Goal: Task Accomplishment & Management: Complete application form

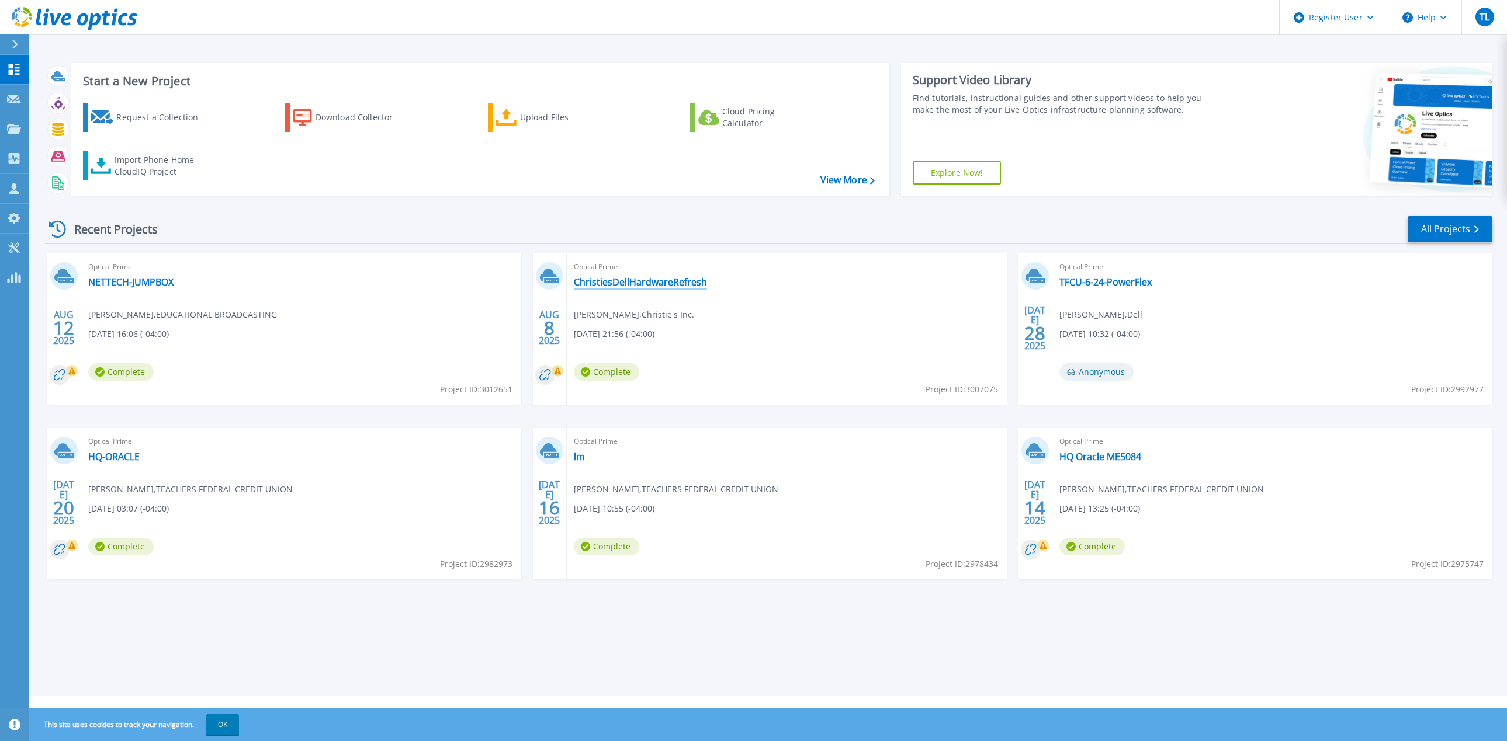
click at [646, 279] on link "ChristiesDellHardwareRefresh" at bounding box center [640, 282] width 133 height 12
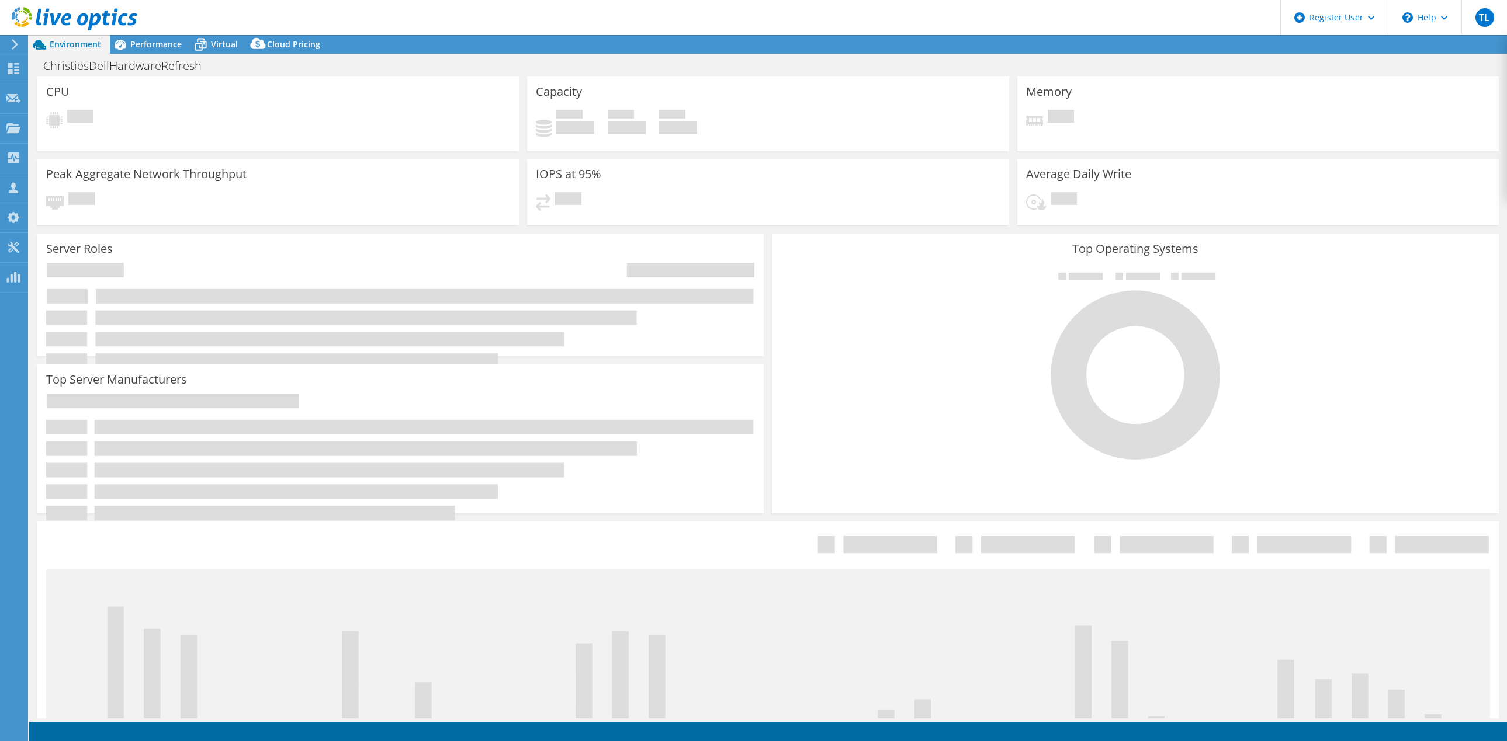
select select "USD"
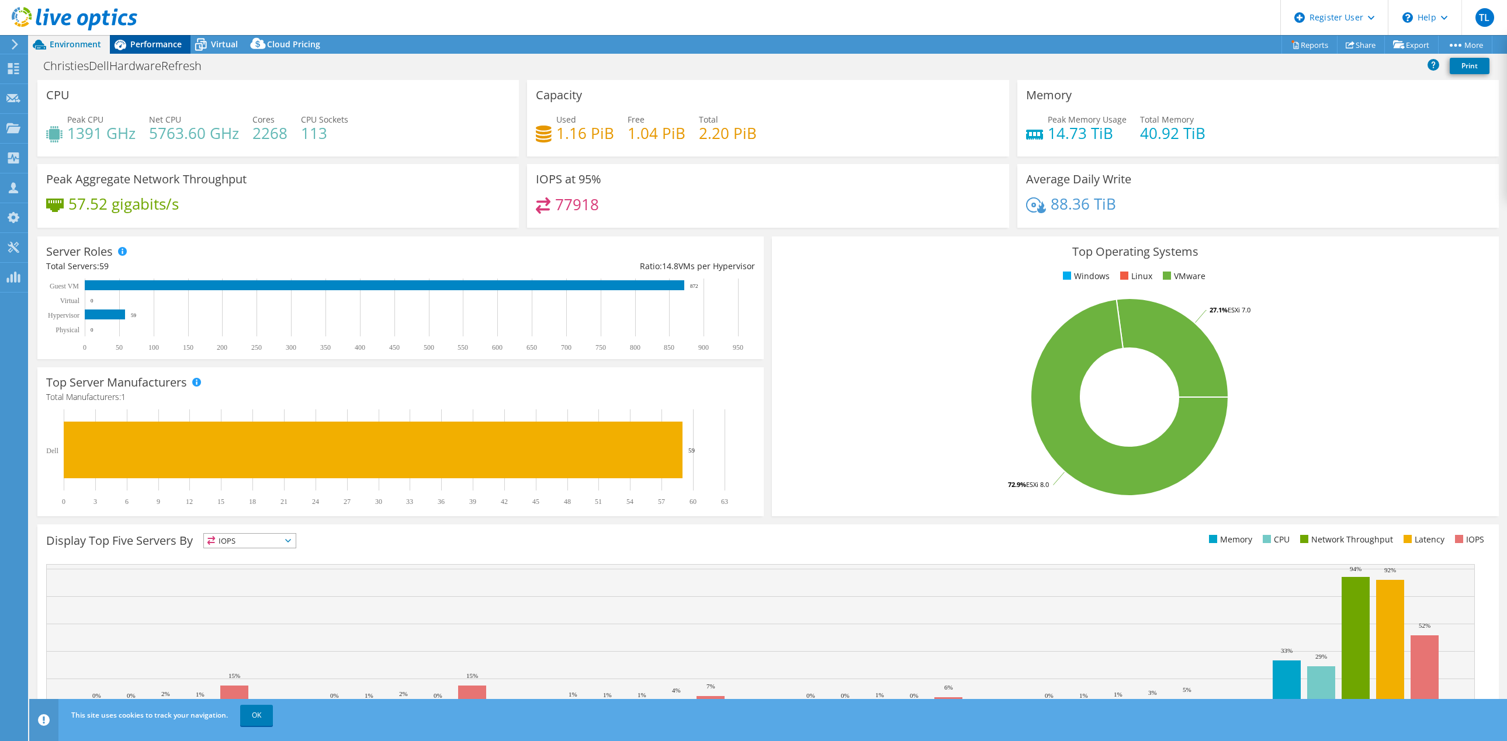
click at [166, 47] on span "Performance" at bounding box center [155, 44] width 51 height 11
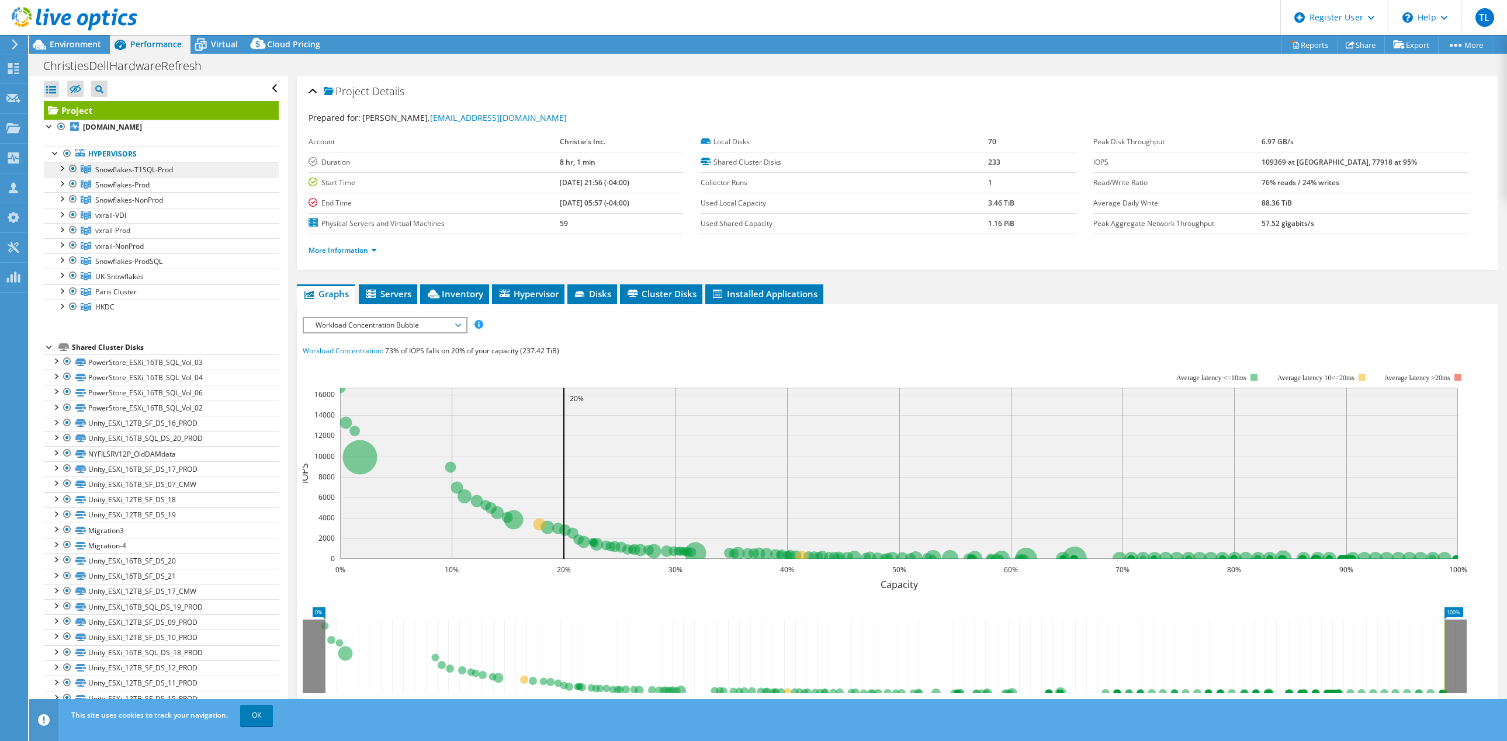
click at [169, 168] on span "Snowflakes-T1SQL-Prod" at bounding box center [134, 170] width 78 height 10
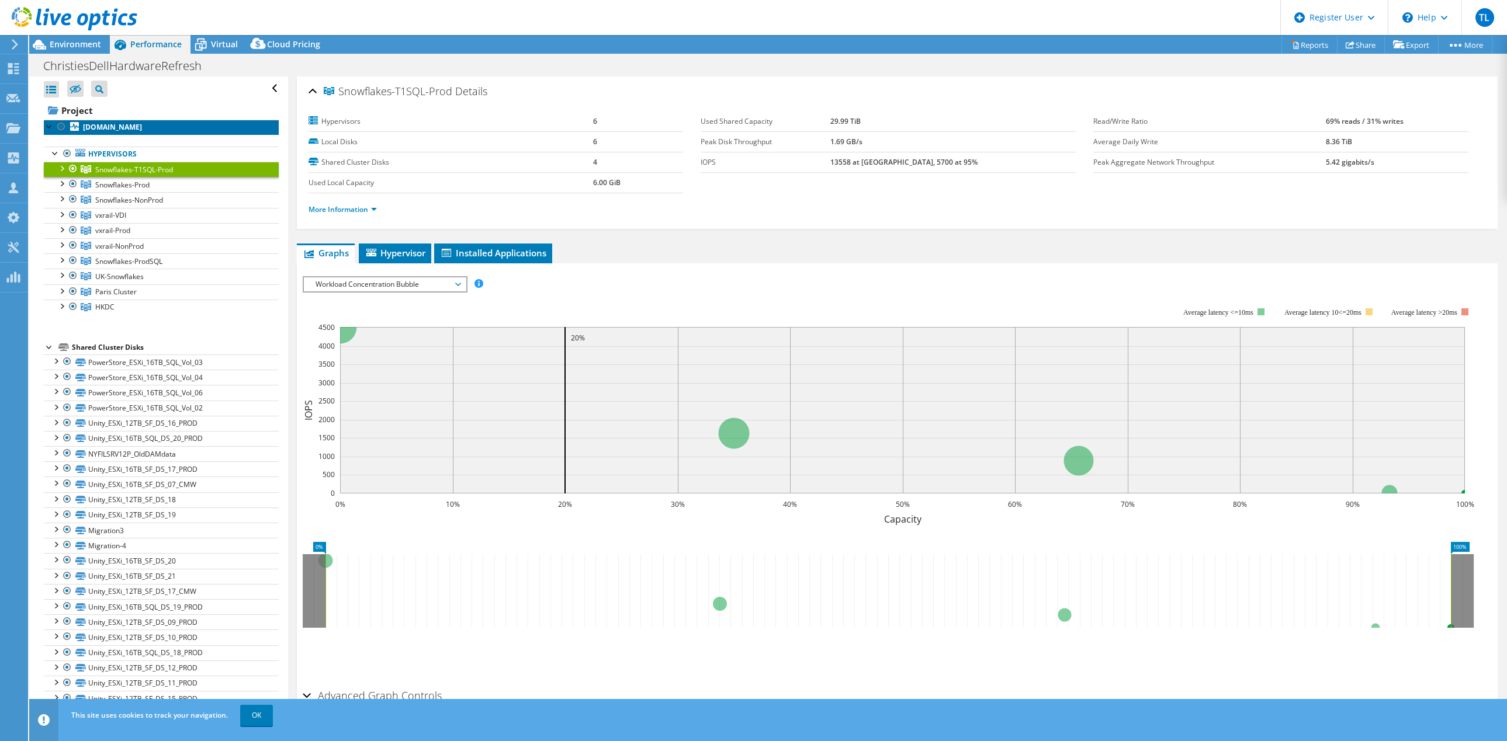
click at [142, 124] on b "[DOMAIN_NAME]" at bounding box center [112, 127] width 59 height 10
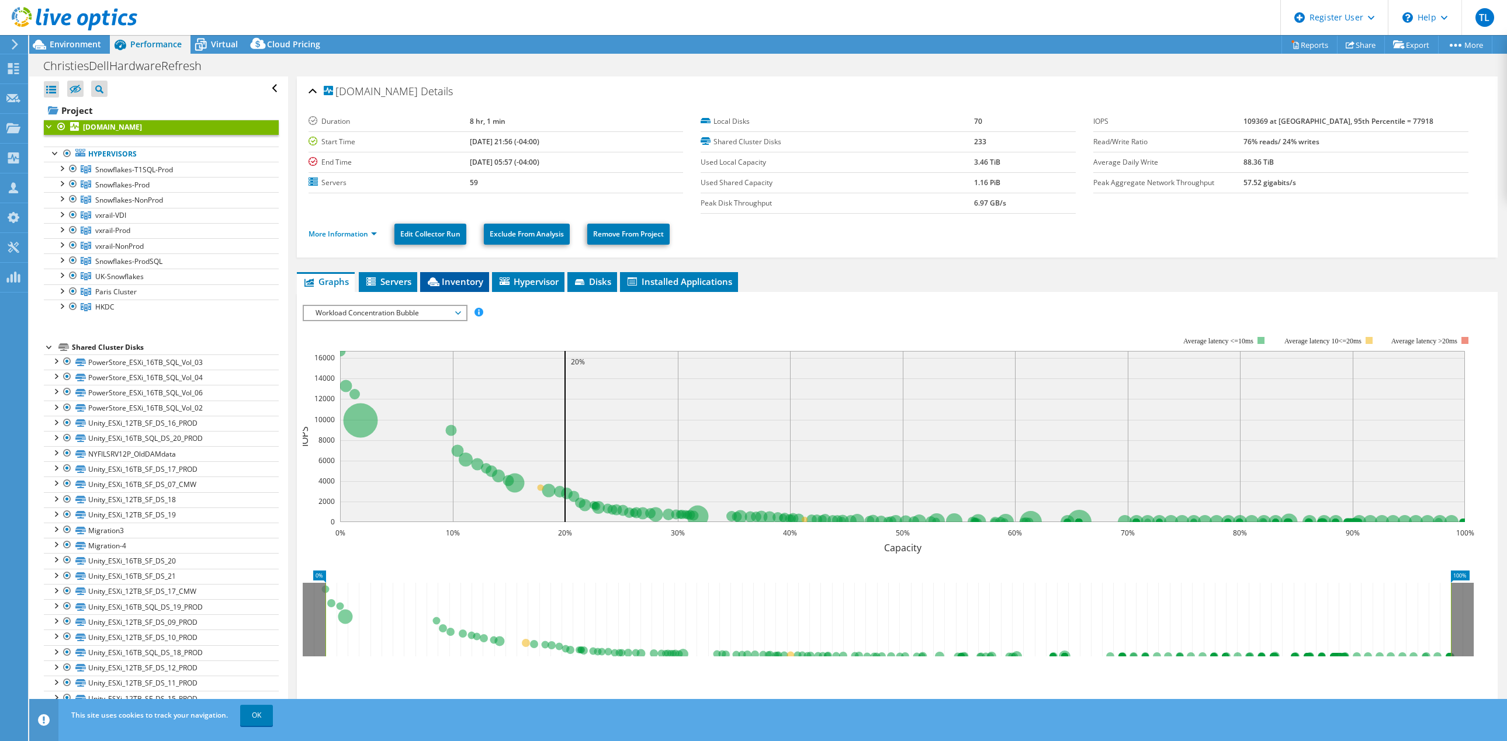
click at [450, 280] on span "Inventory" at bounding box center [454, 282] width 57 height 12
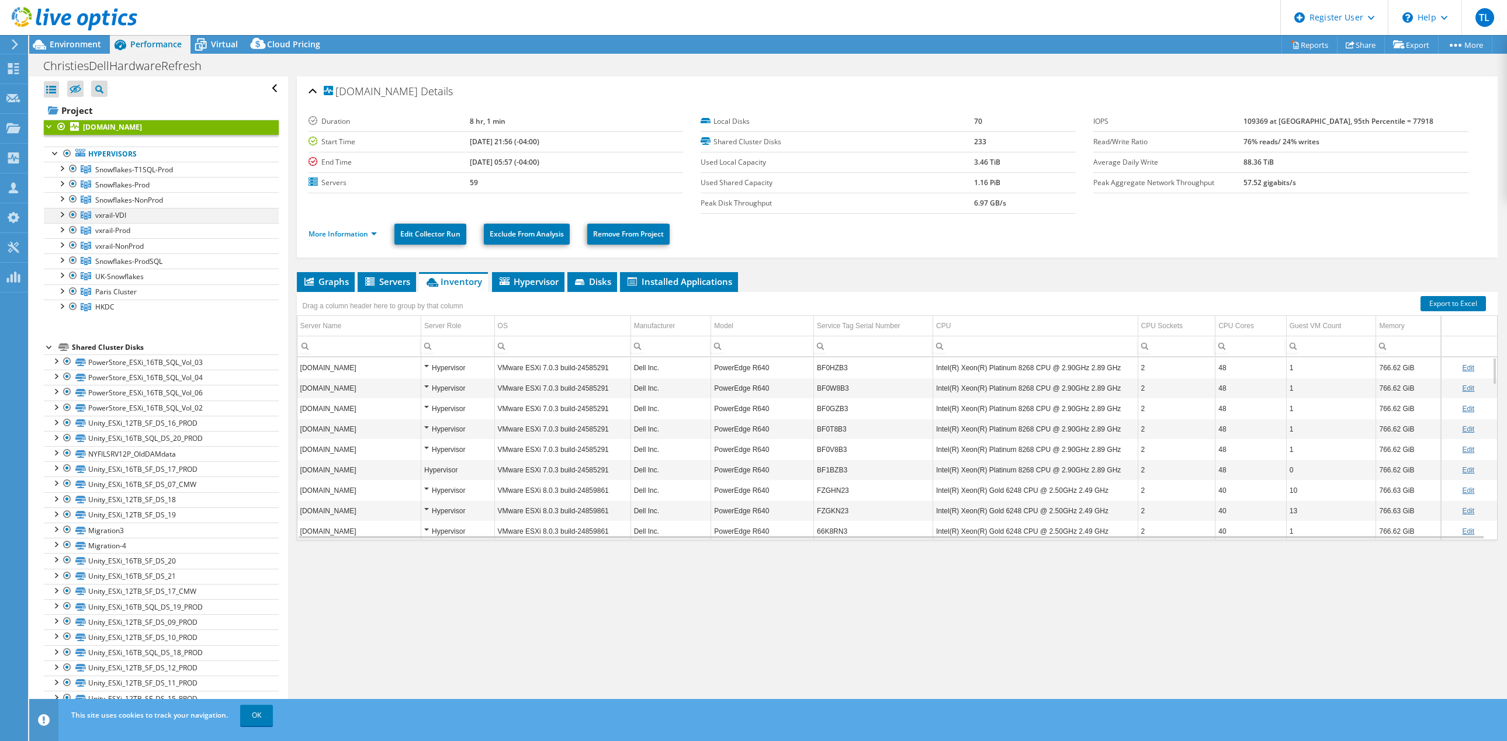
click at [67, 214] on div at bounding box center [62, 214] width 12 height 12
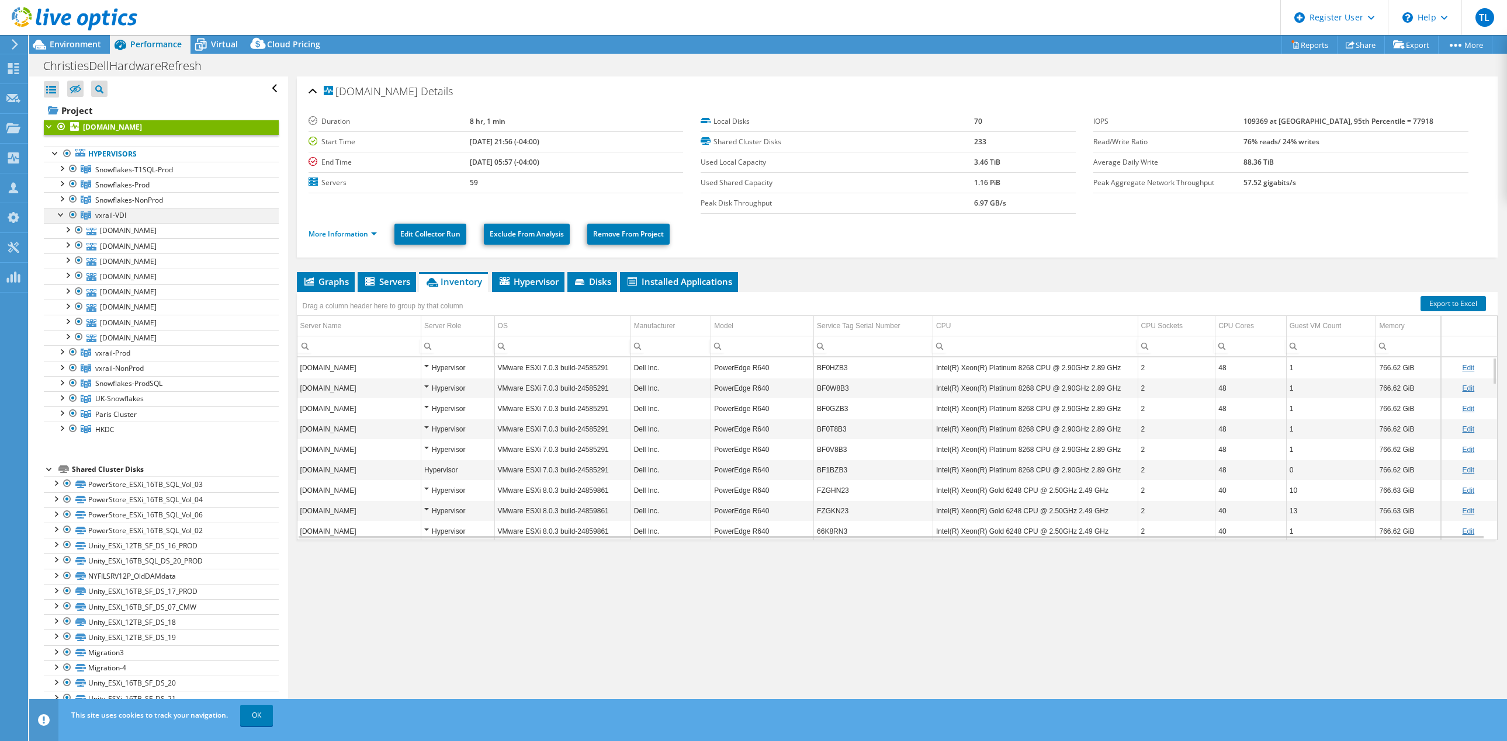
click at [62, 214] on div at bounding box center [62, 214] width 12 height 12
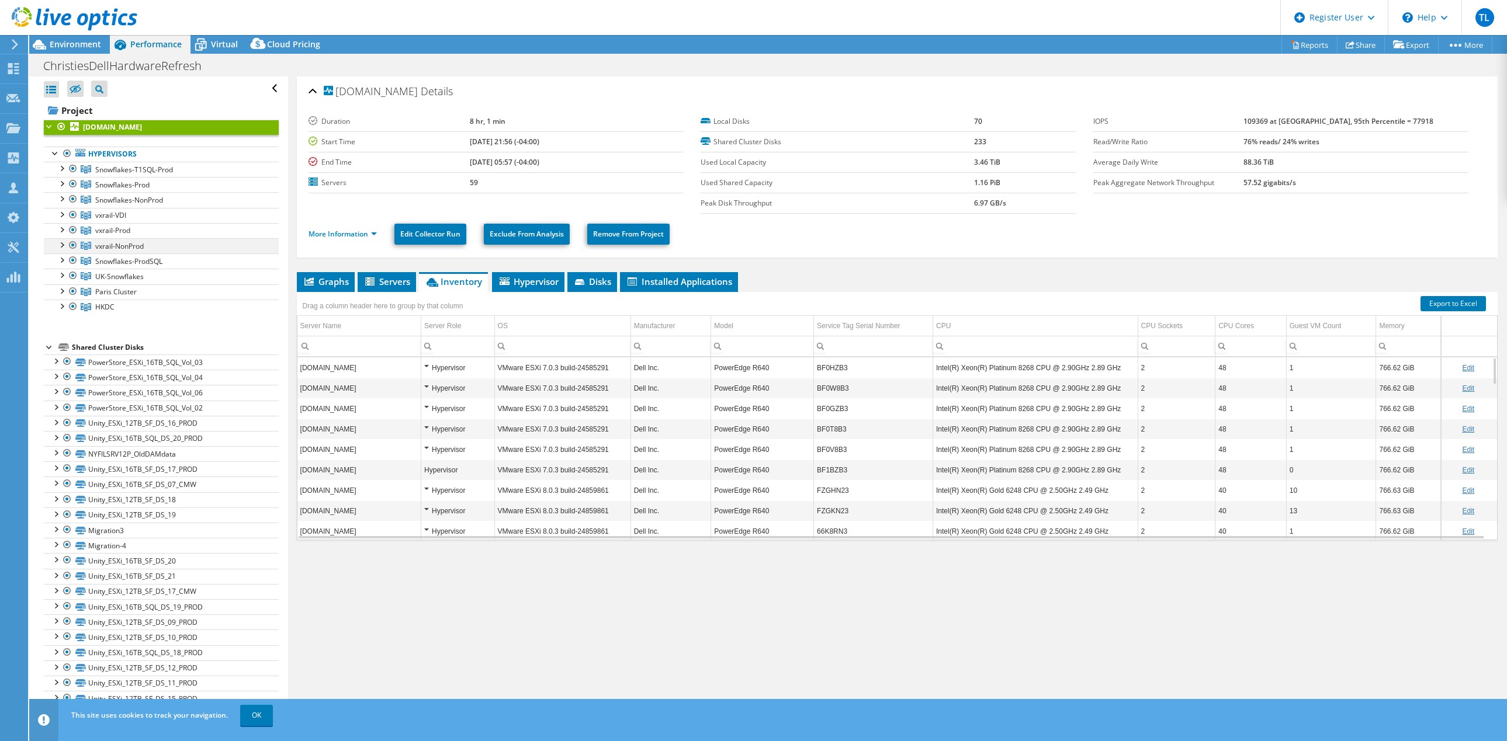
click at [58, 242] on div at bounding box center [62, 244] width 12 height 12
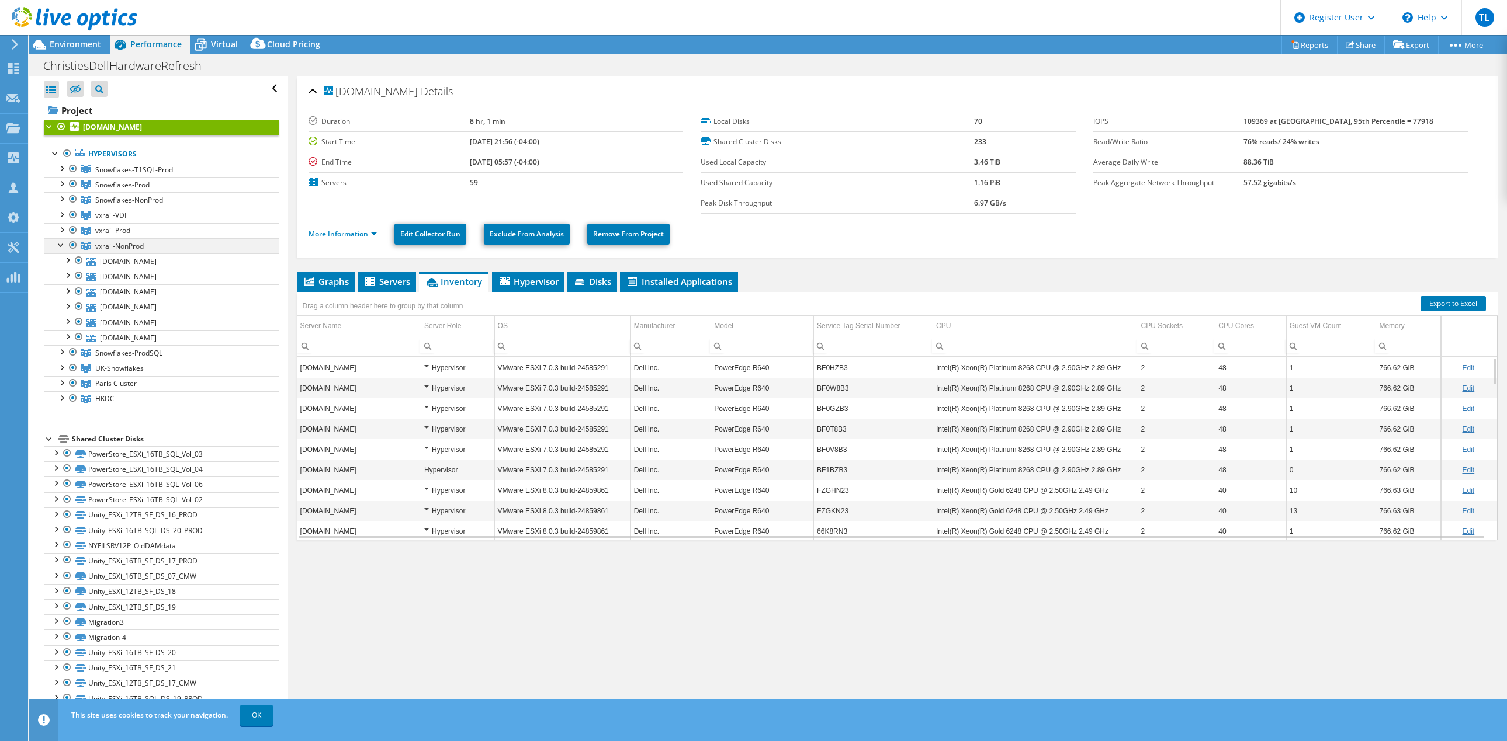
click at [58, 242] on div at bounding box center [62, 244] width 12 height 12
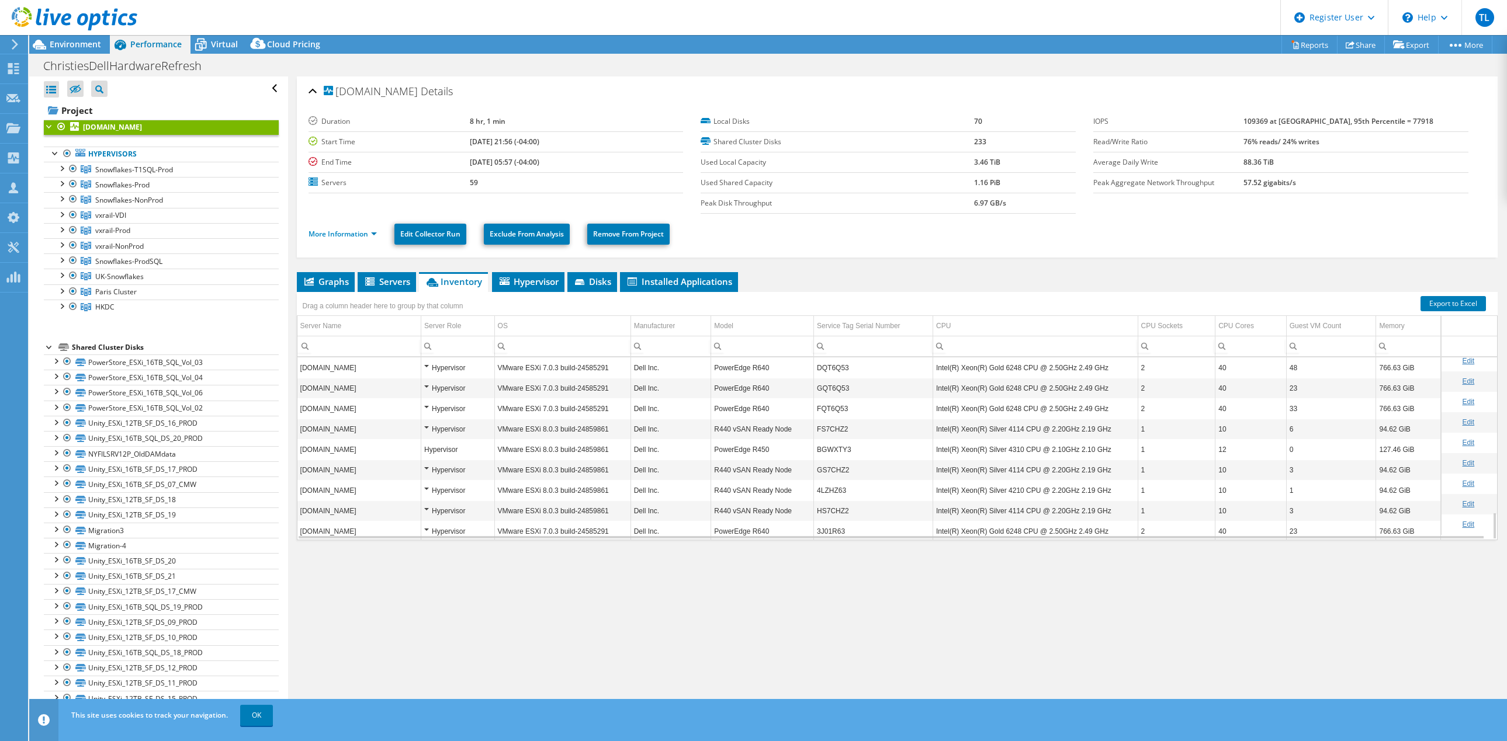
scroll to position [1029, 0]
click at [1423, 297] on link "Export to Excel" at bounding box center [1452, 303] width 65 height 15
click at [1186, 25] on header "TL Dell User [PERSON_NAME] [EMAIL_ADDRESS][PERSON_NAME][DOMAIN_NAME] Dell My Pr…" at bounding box center [753, 17] width 1507 height 35
click at [10, 64] on use at bounding box center [13, 68] width 11 height 11
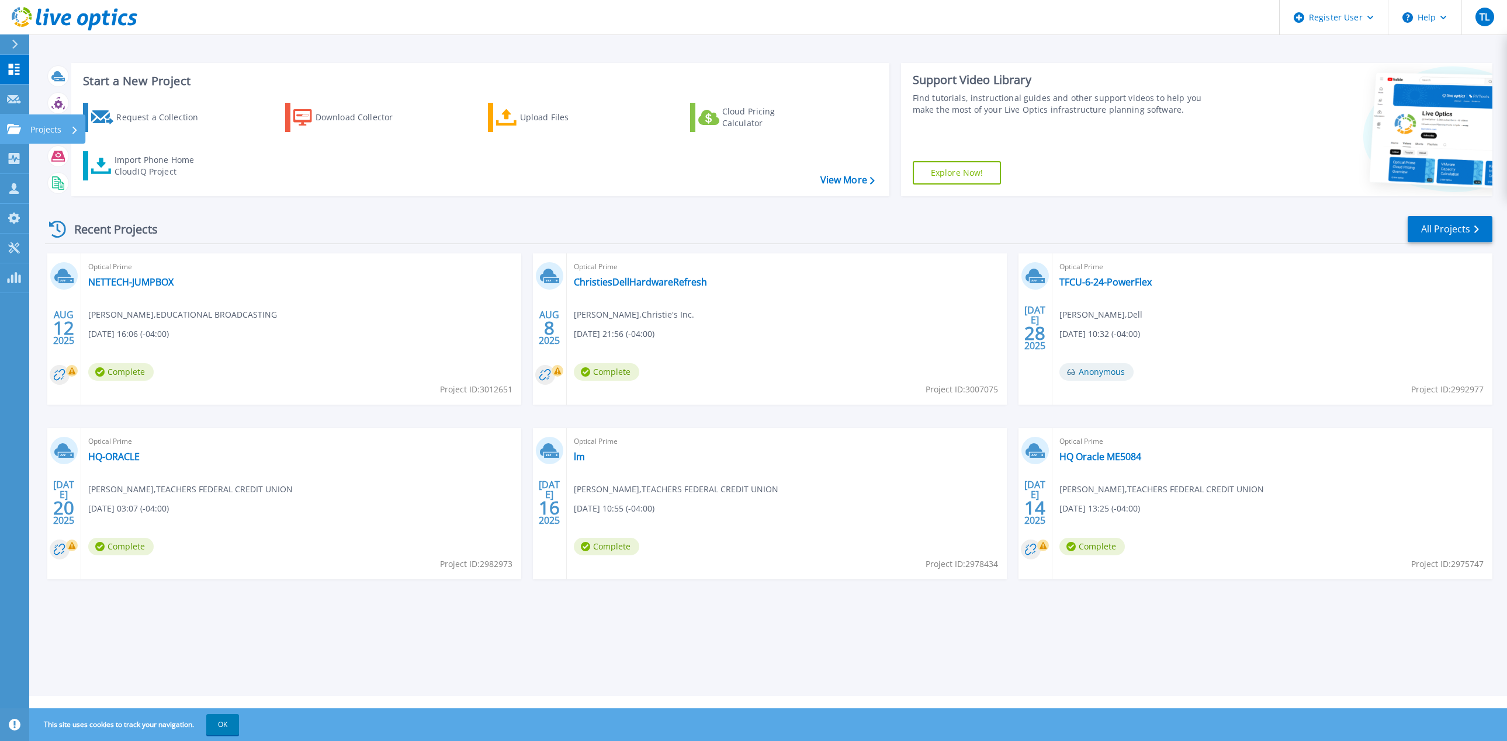
click at [16, 120] on link "Projects Projects" at bounding box center [14, 130] width 29 height 30
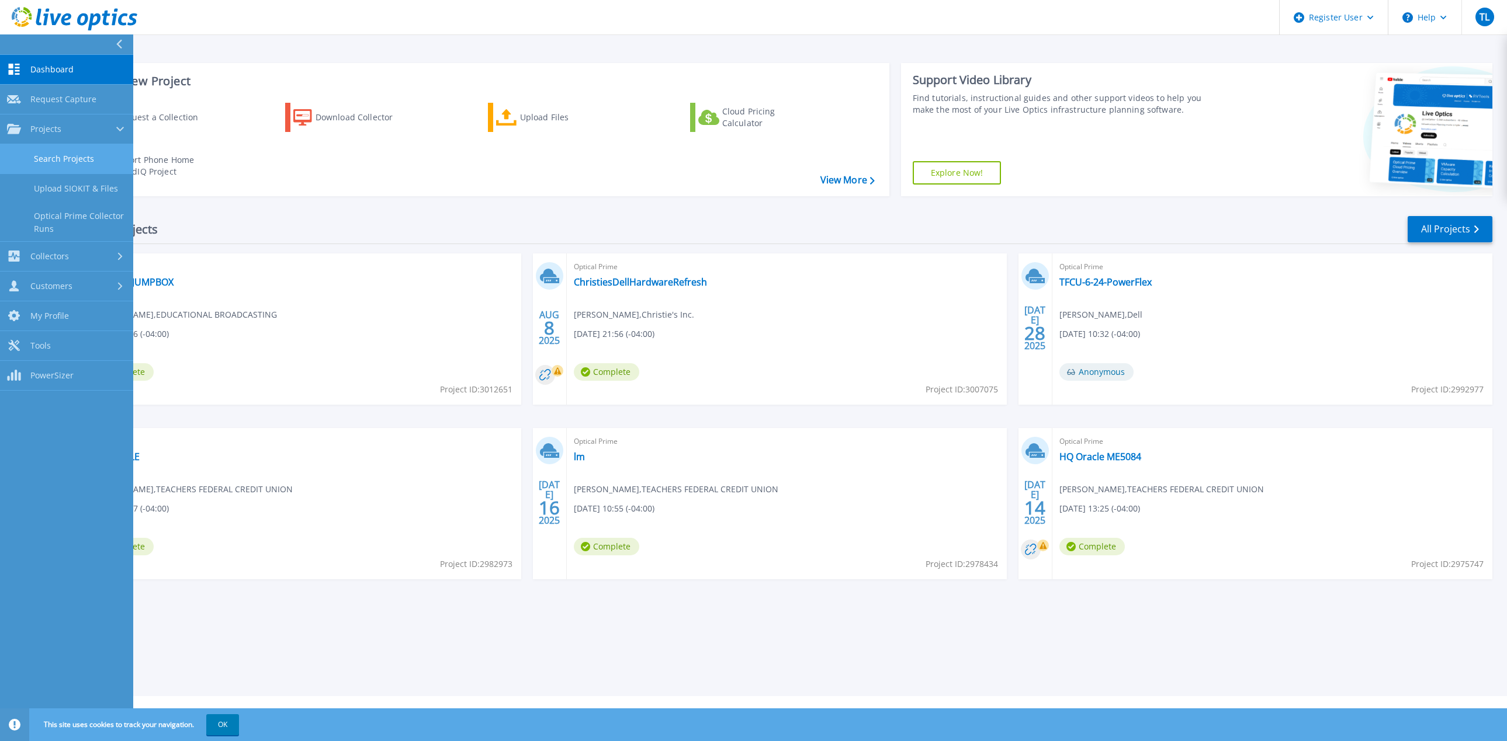
click at [55, 151] on link "Search Projects" at bounding box center [66, 159] width 133 height 30
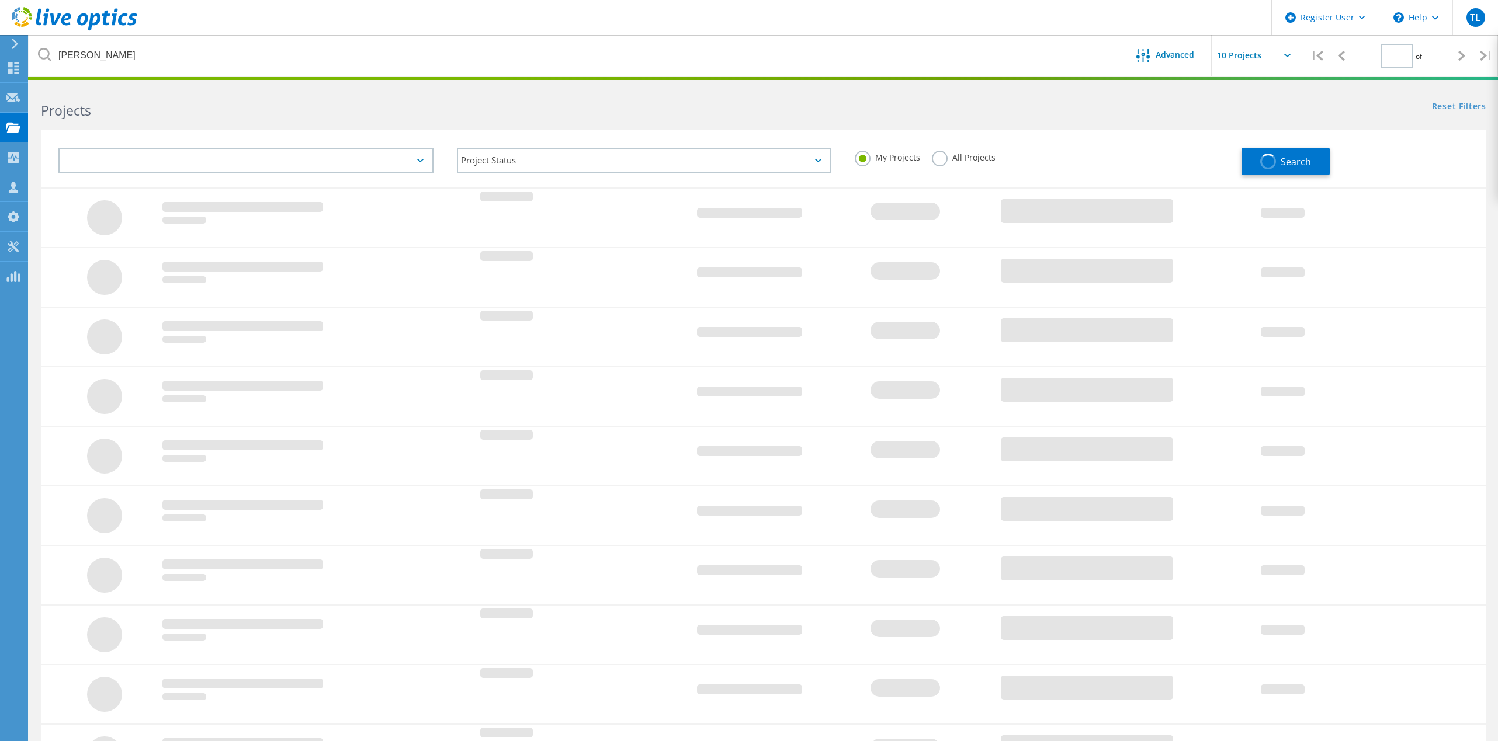
type input "1"
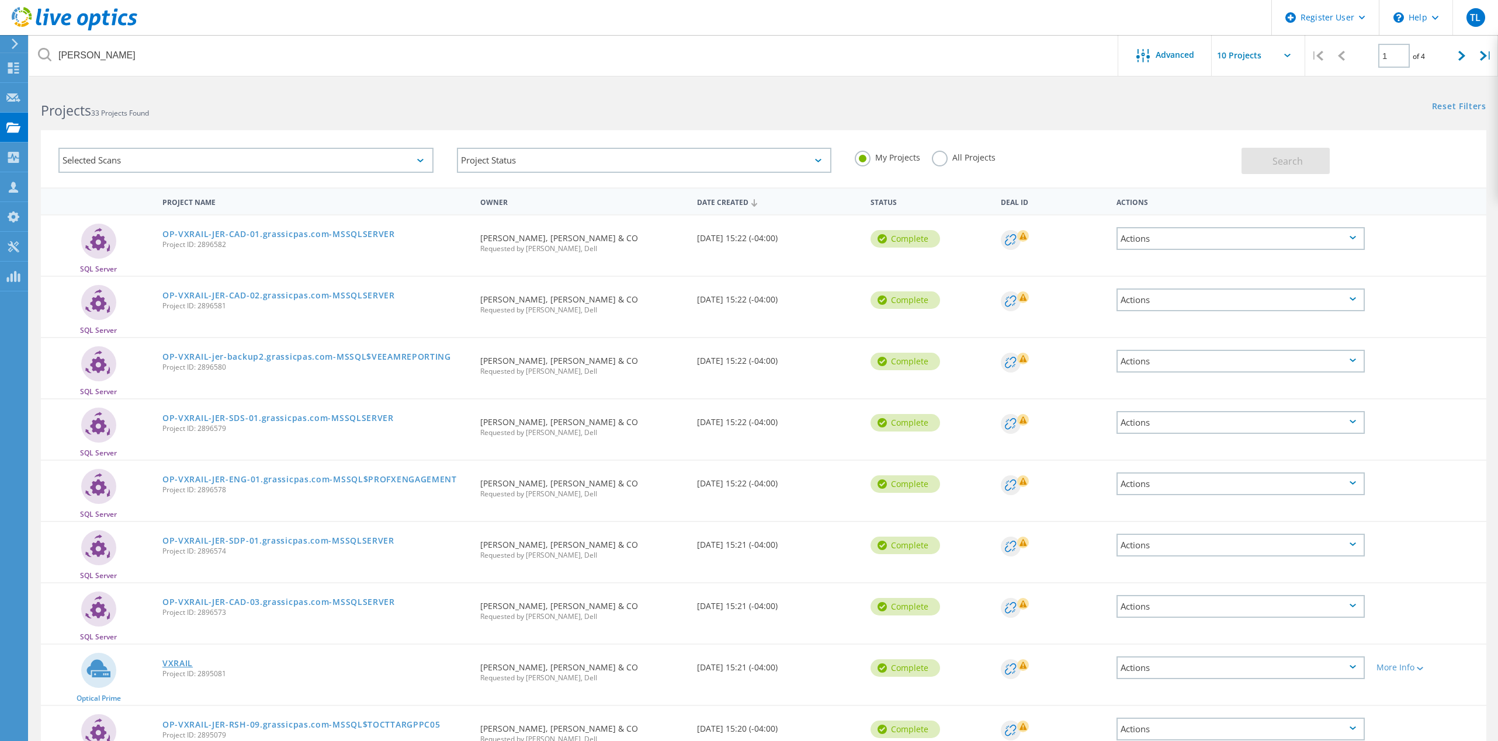
click at [176, 660] on link "VXRAIL" at bounding box center [177, 664] width 30 height 8
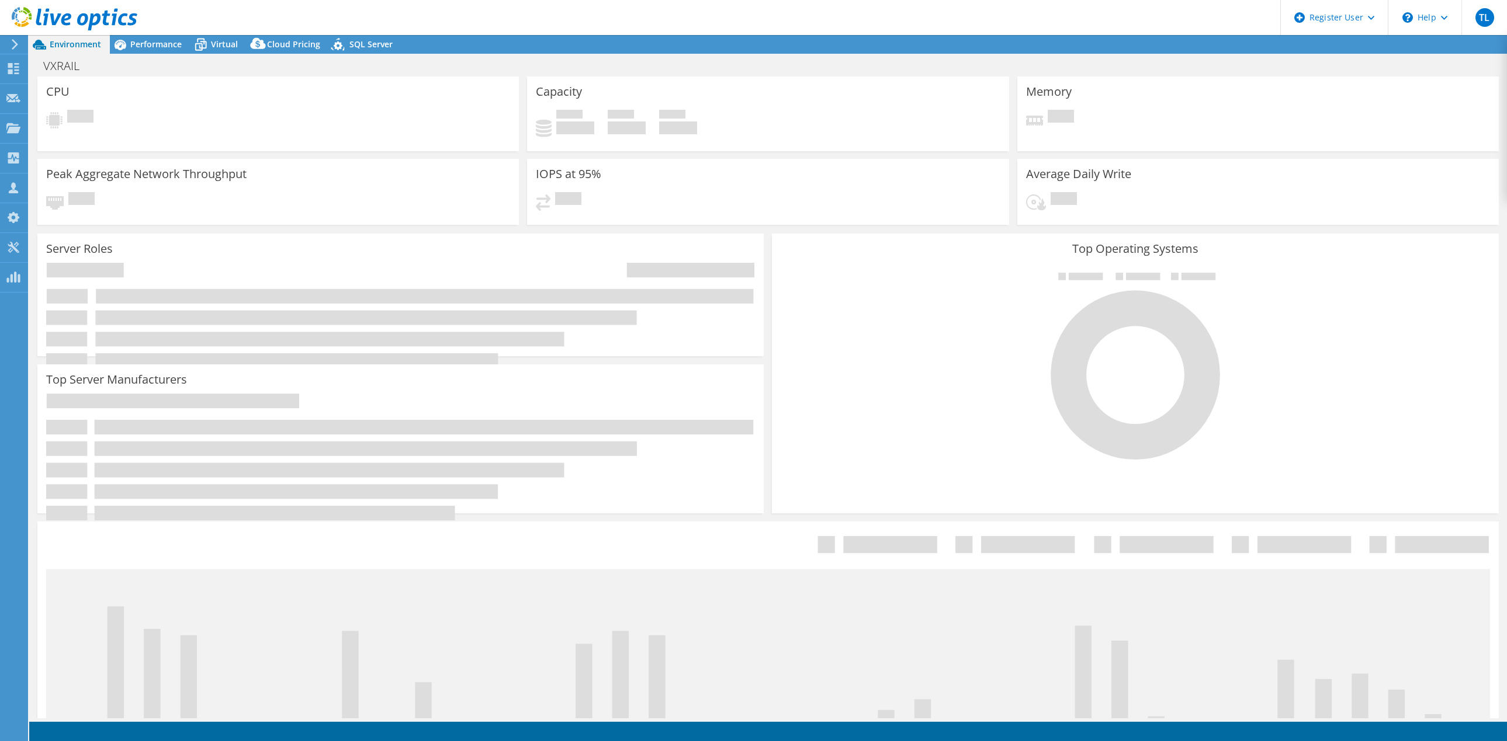
select select "USD"
select select "USEast"
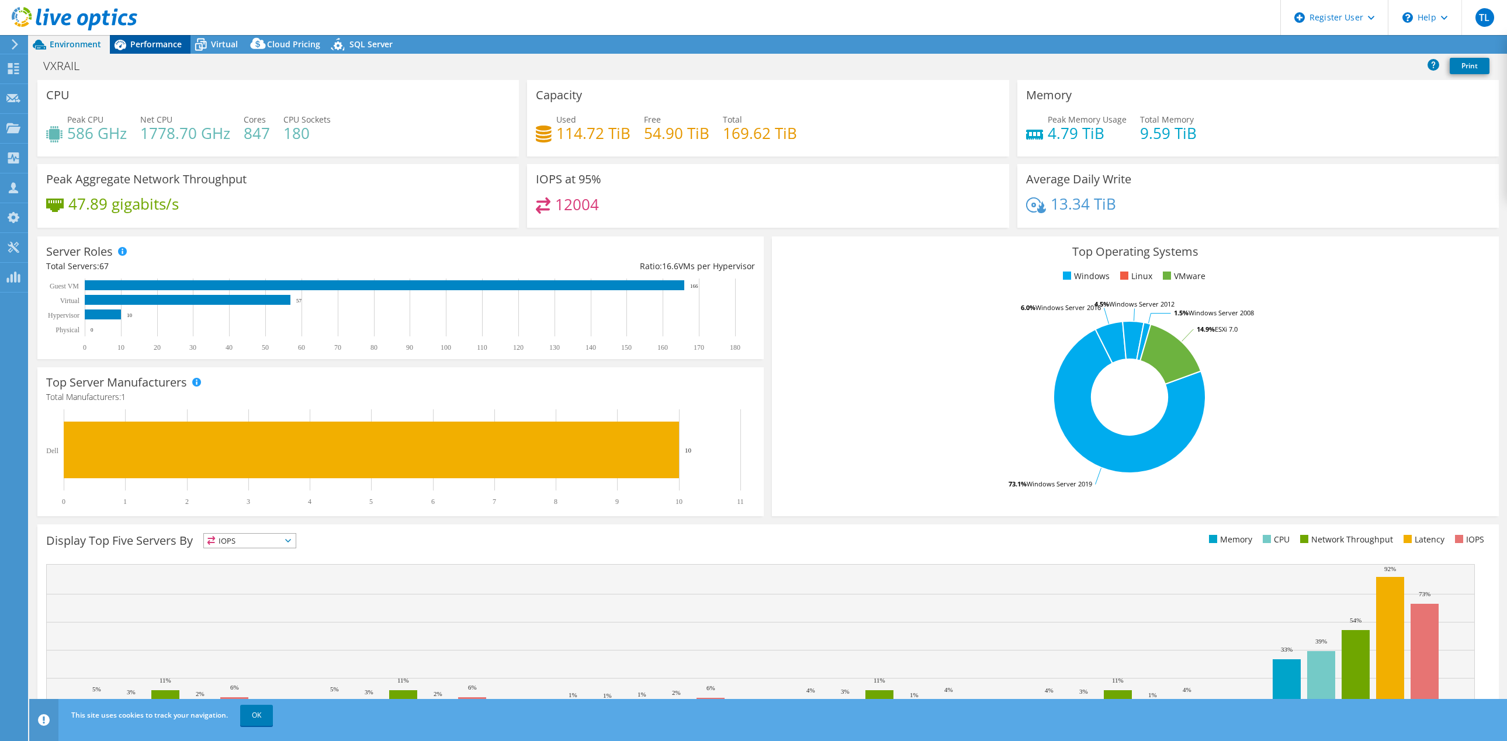
click at [157, 39] on span "Performance" at bounding box center [155, 44] width 51 height 11
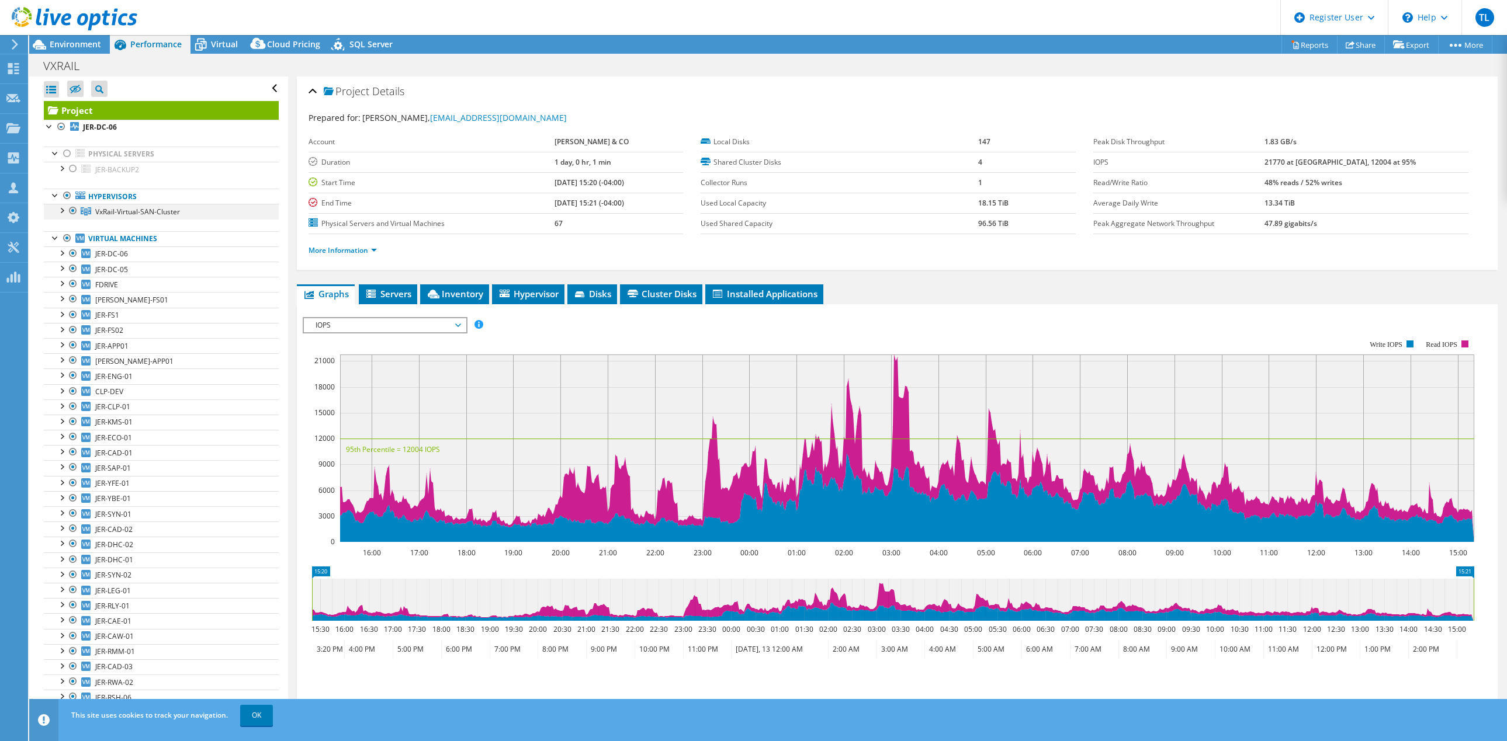
click at [62, 210] on div at bounding box center [62, 210] width 12 height 12
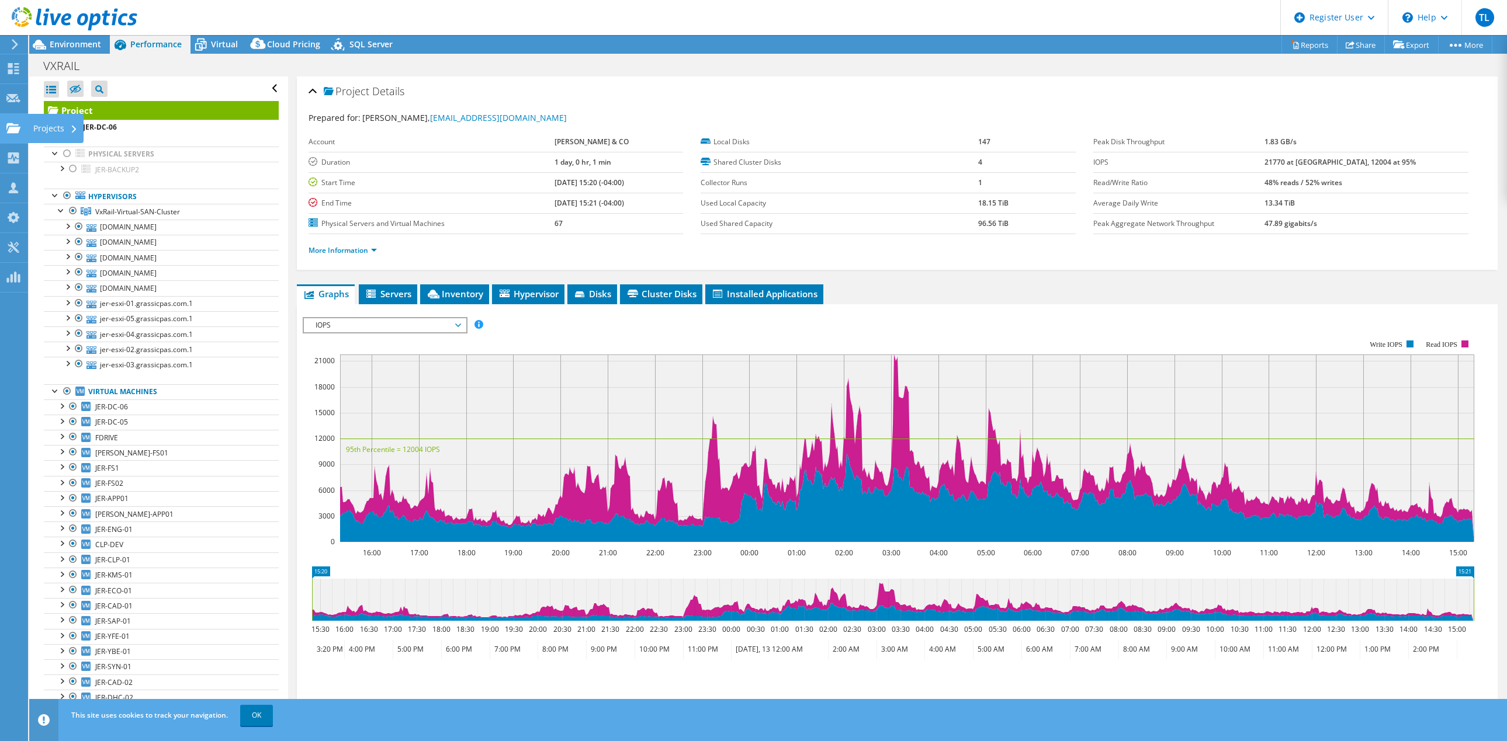
click at [18, 127] on use at bounding box center [13, 128] width 14 height 10
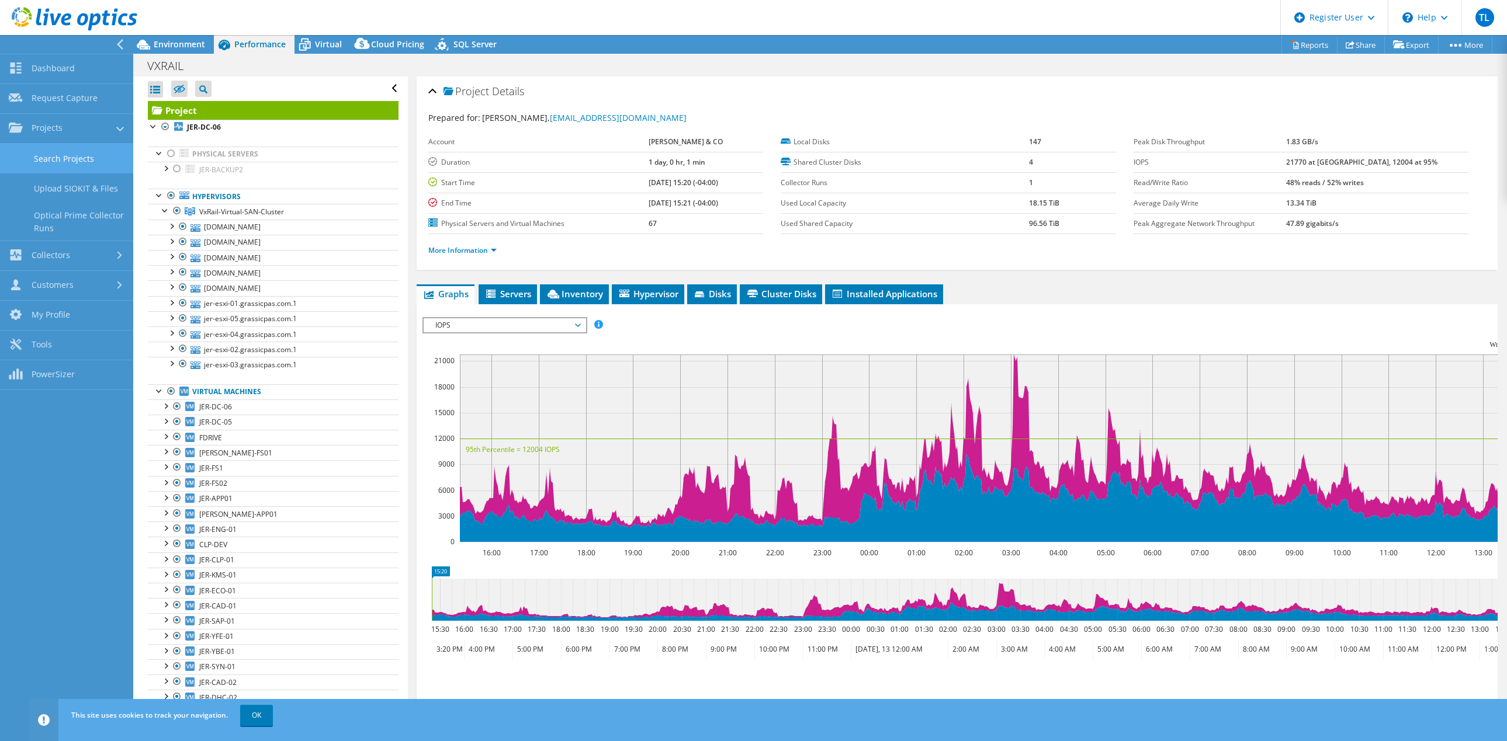
click at [83, 161] on link "Search Projects" at bounding box center [66, 159] width 133 height 30
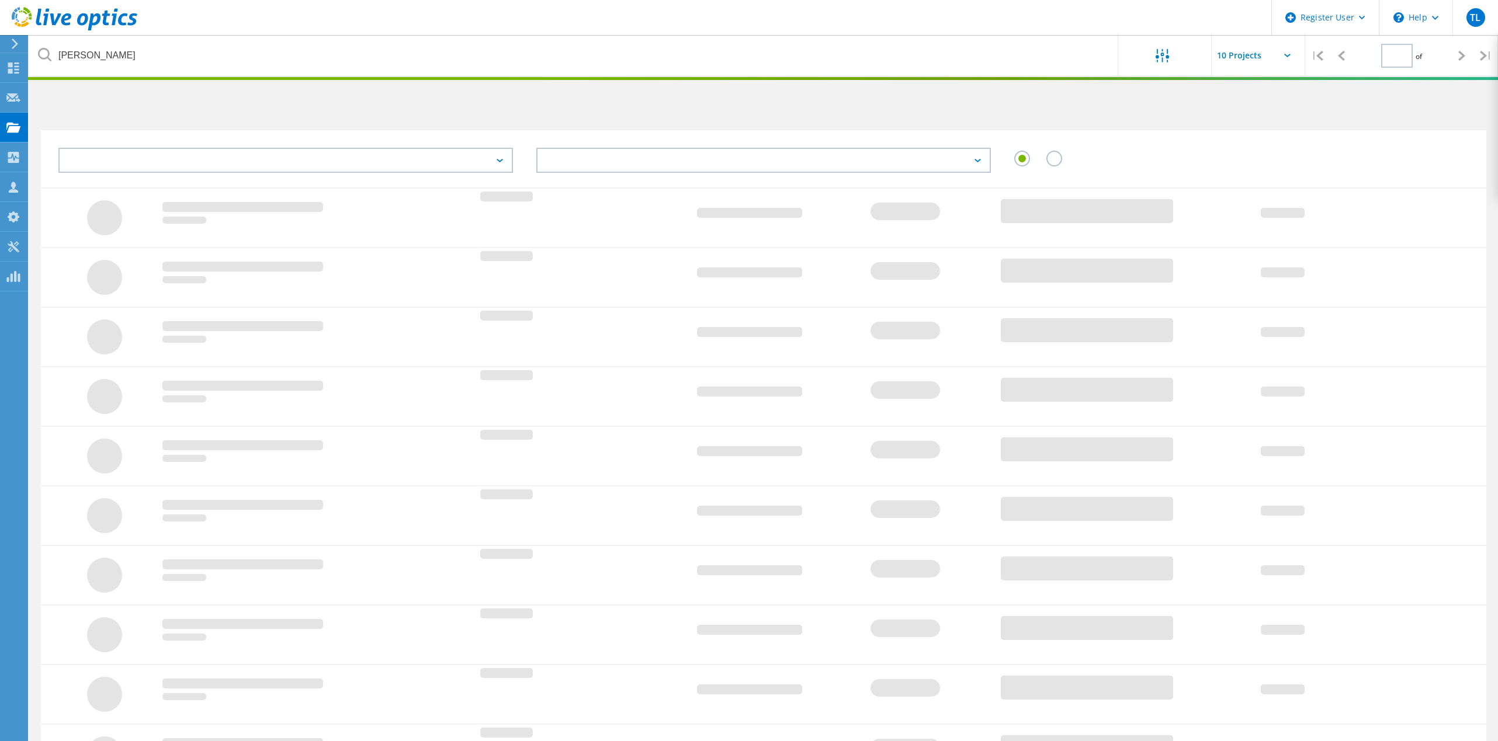
type input "1"
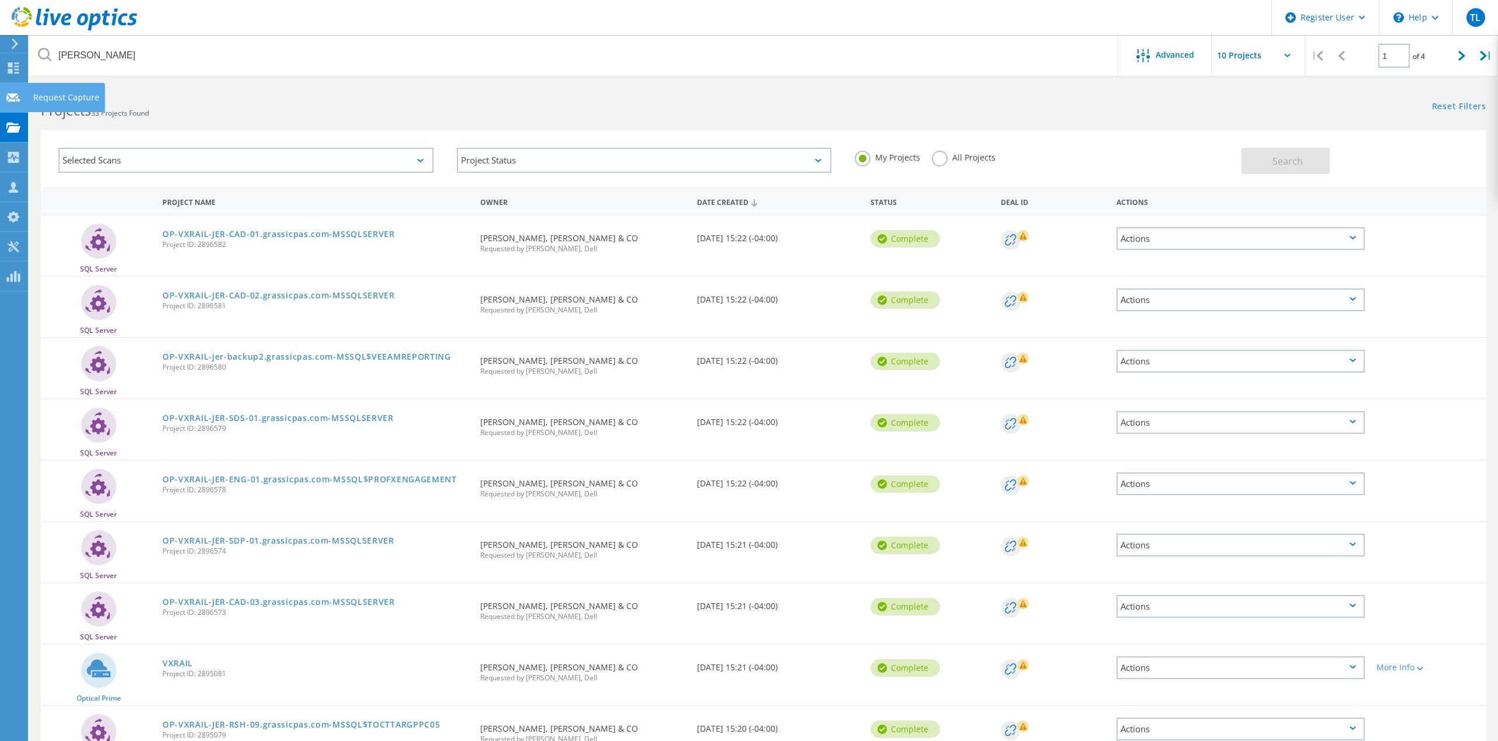
click at [12, 97] on use at bounding box center [13, 97] width 14 height 9
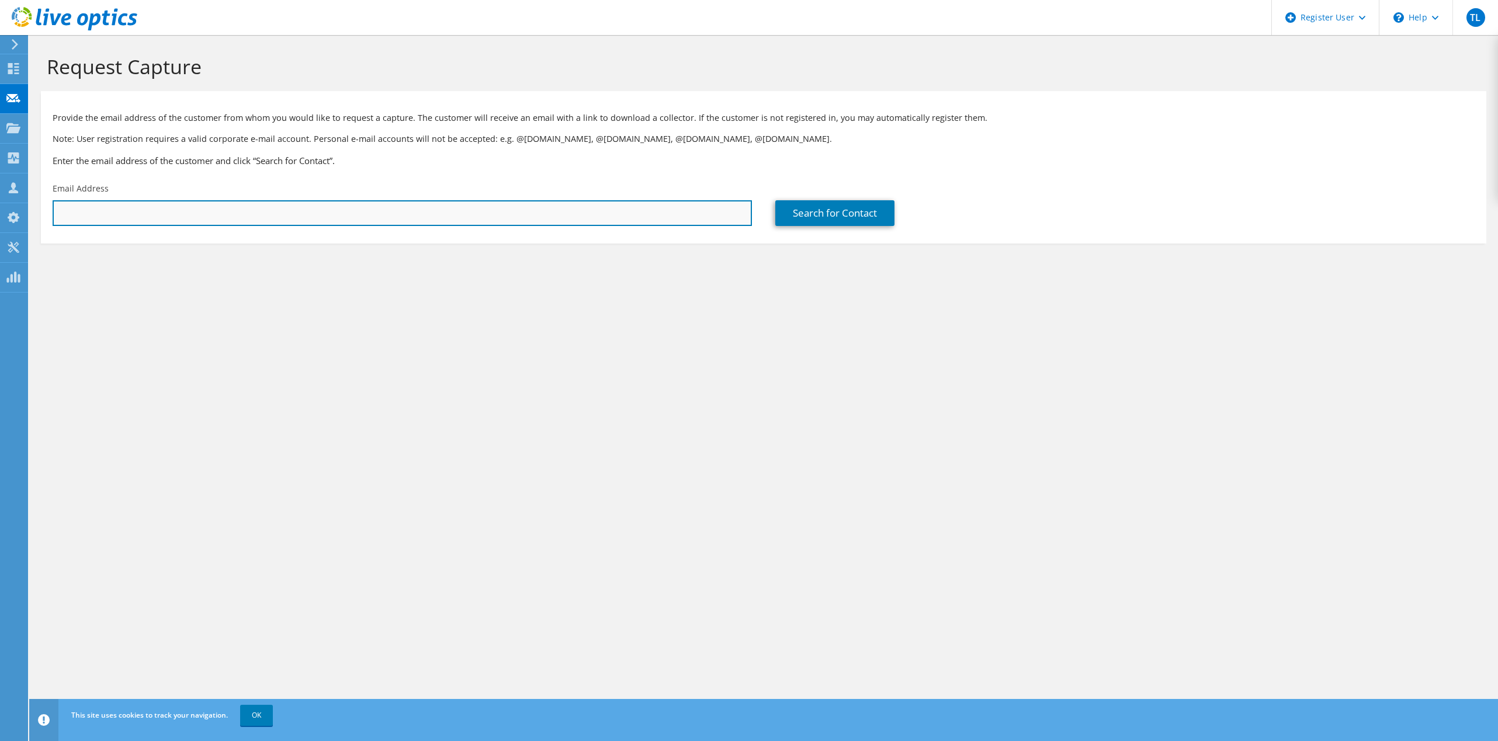
click at [210, 219] on input "text" at bounding box center [402, 213] width 699 height 26
paste input "kevin.cheung@grassiadvisors.com"
type input "kevin.cheung@grassiadvisors.com"
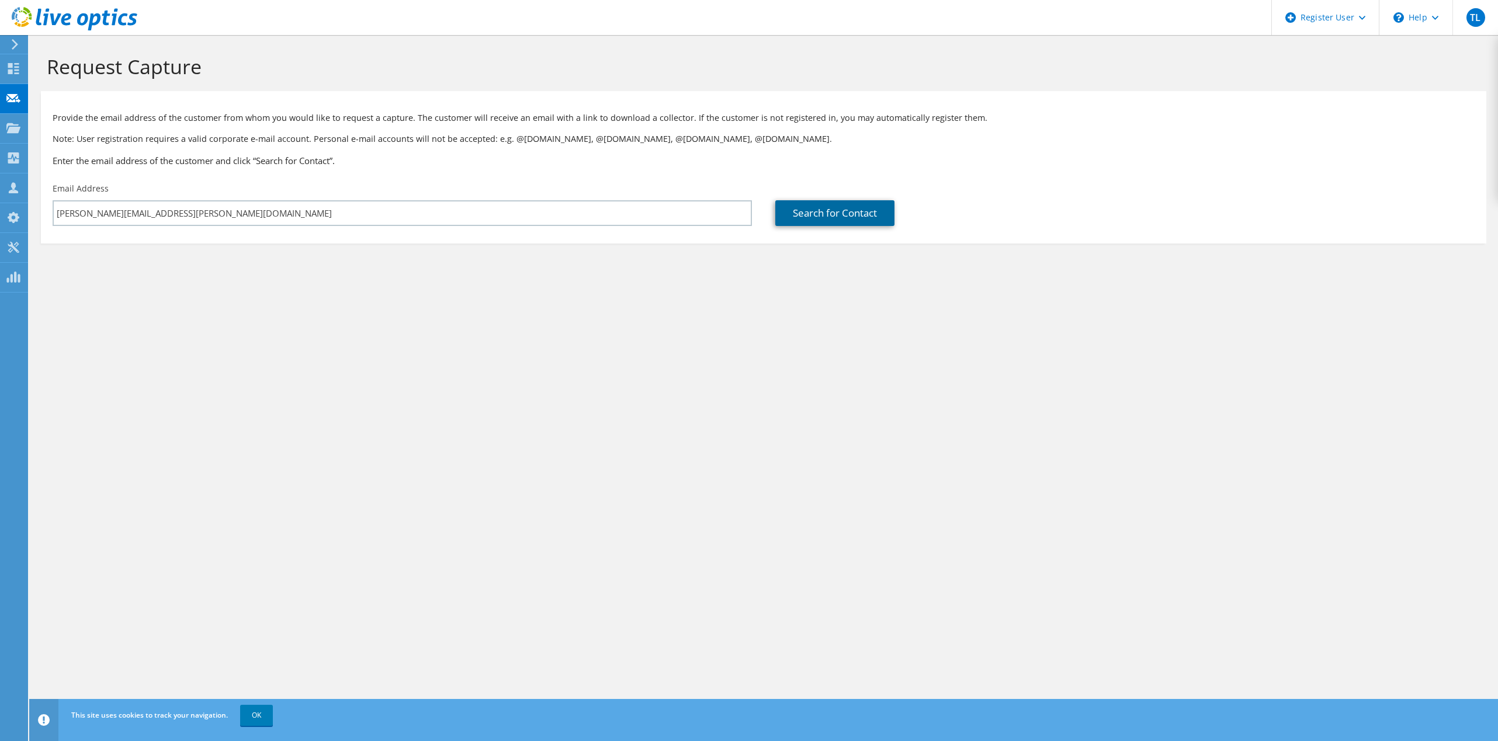
click at [835, 211] on link "Search for Contact" at bounding box center [834, 213] width 119 height 26
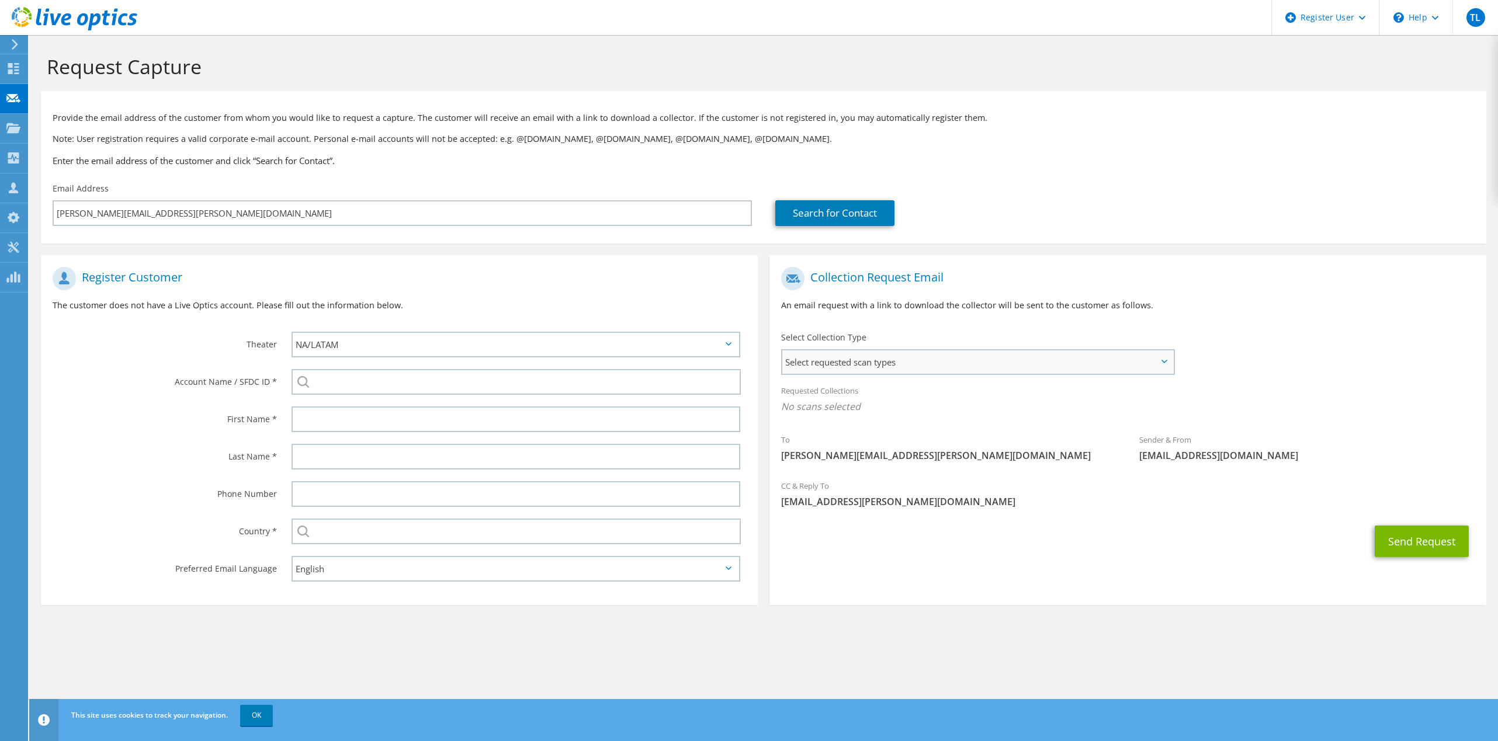
click at [938, 357] on span "Select requested scan types" at bounding box center [977, 362] width 391 height 23
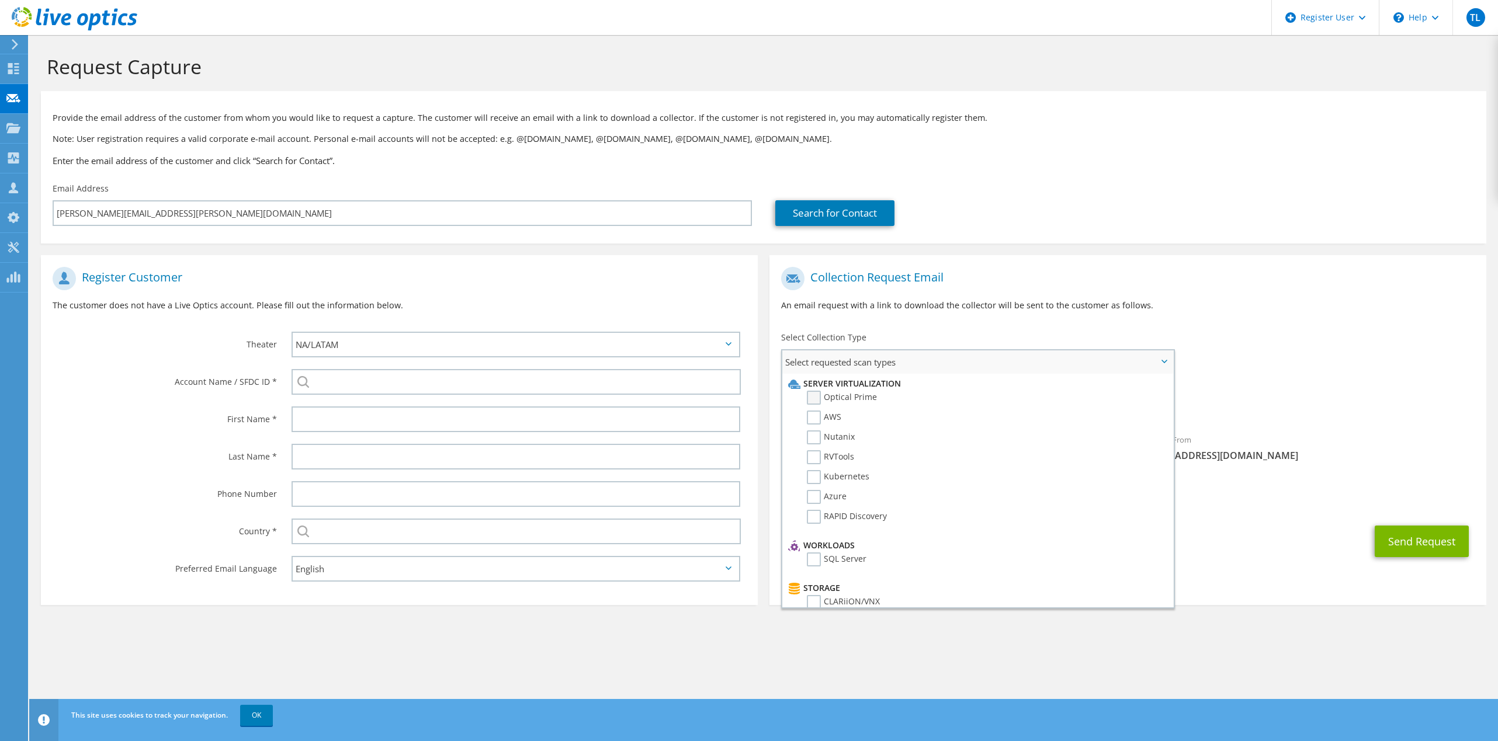
click at [813, 398] on label "Optical Prime" at bounding box center [842, 398] width 70 height 14
click at [0, 0] on input "Optical Prime" at bounding box center [0, 0] width 0 height 0
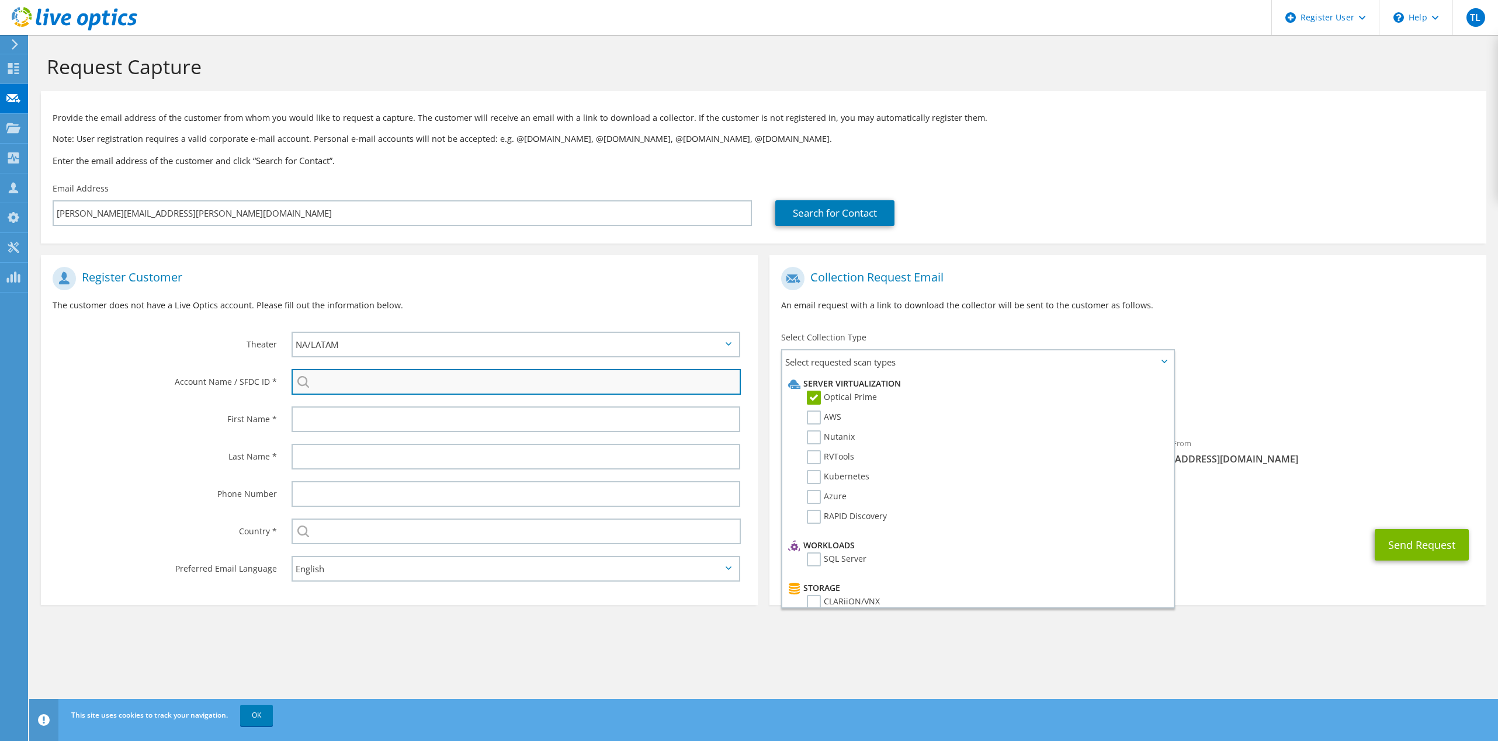
click at [499, 381] on input "search" at bounding box center [516, 382] width 449 height 26
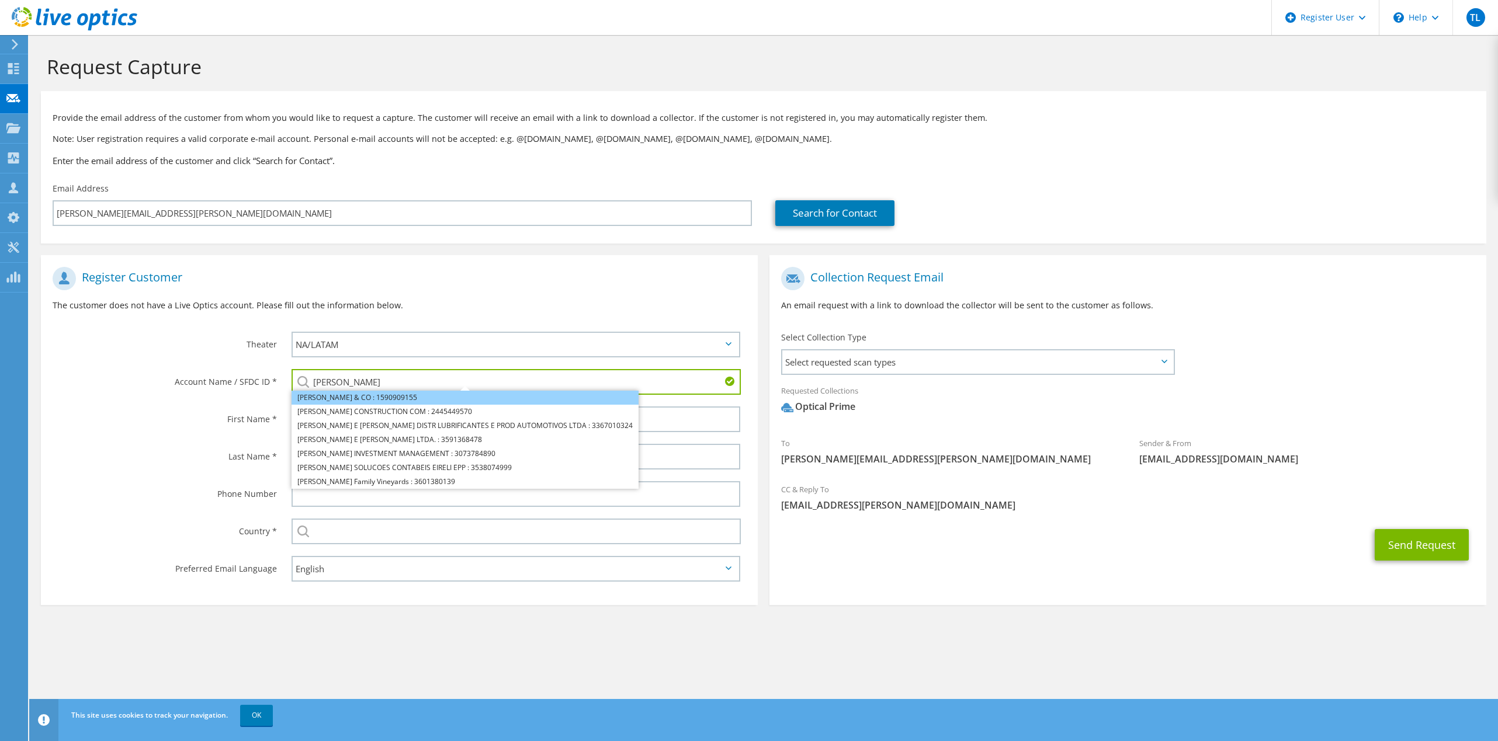
click at [394, 400] on li "GRASSI & CO : 1590909155" at bounding box center [465, 398] width 347 height 14
type input "GRASSI & CO : 1590909155"
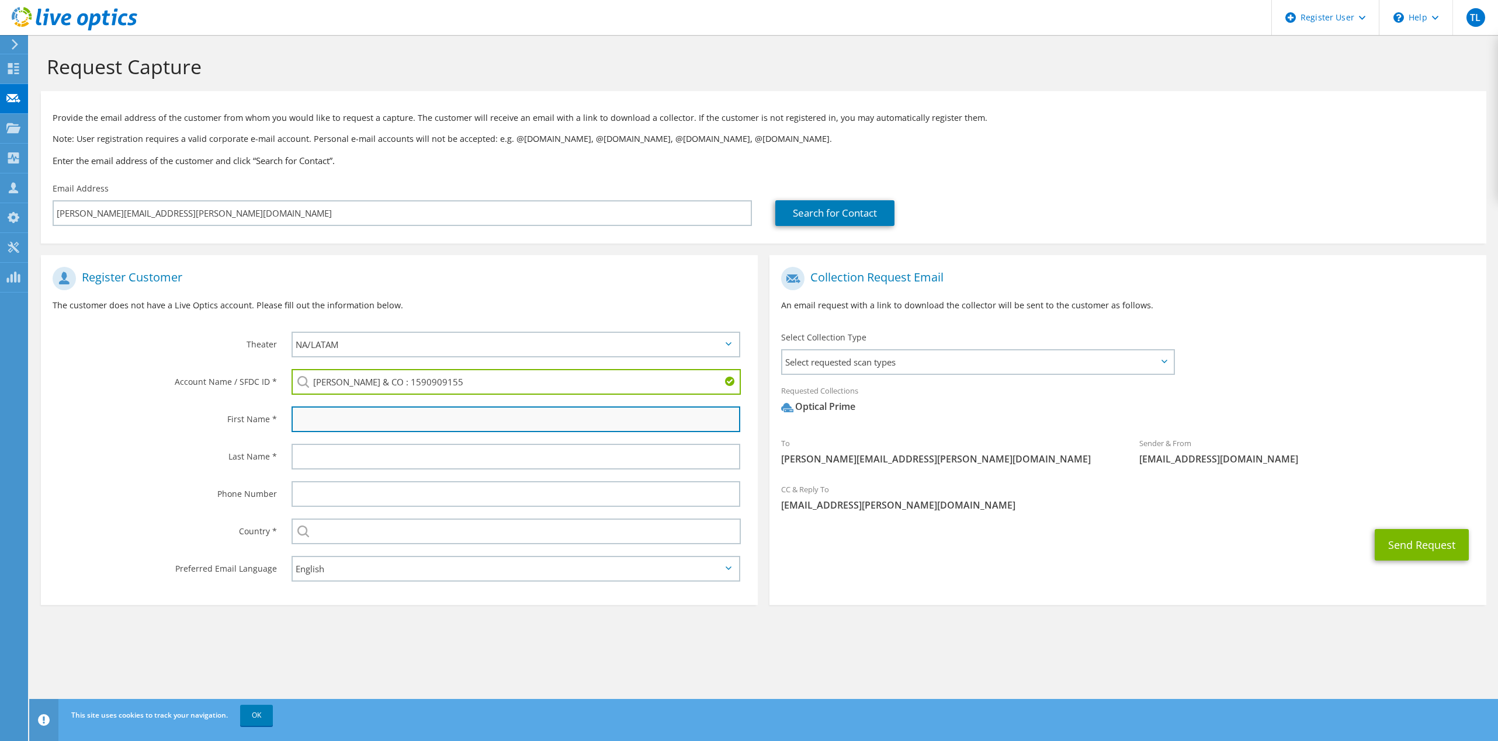
click at [335, 423] on input "text" at bounding box center [516, 420] width 449 height 26
type input "Kenny"
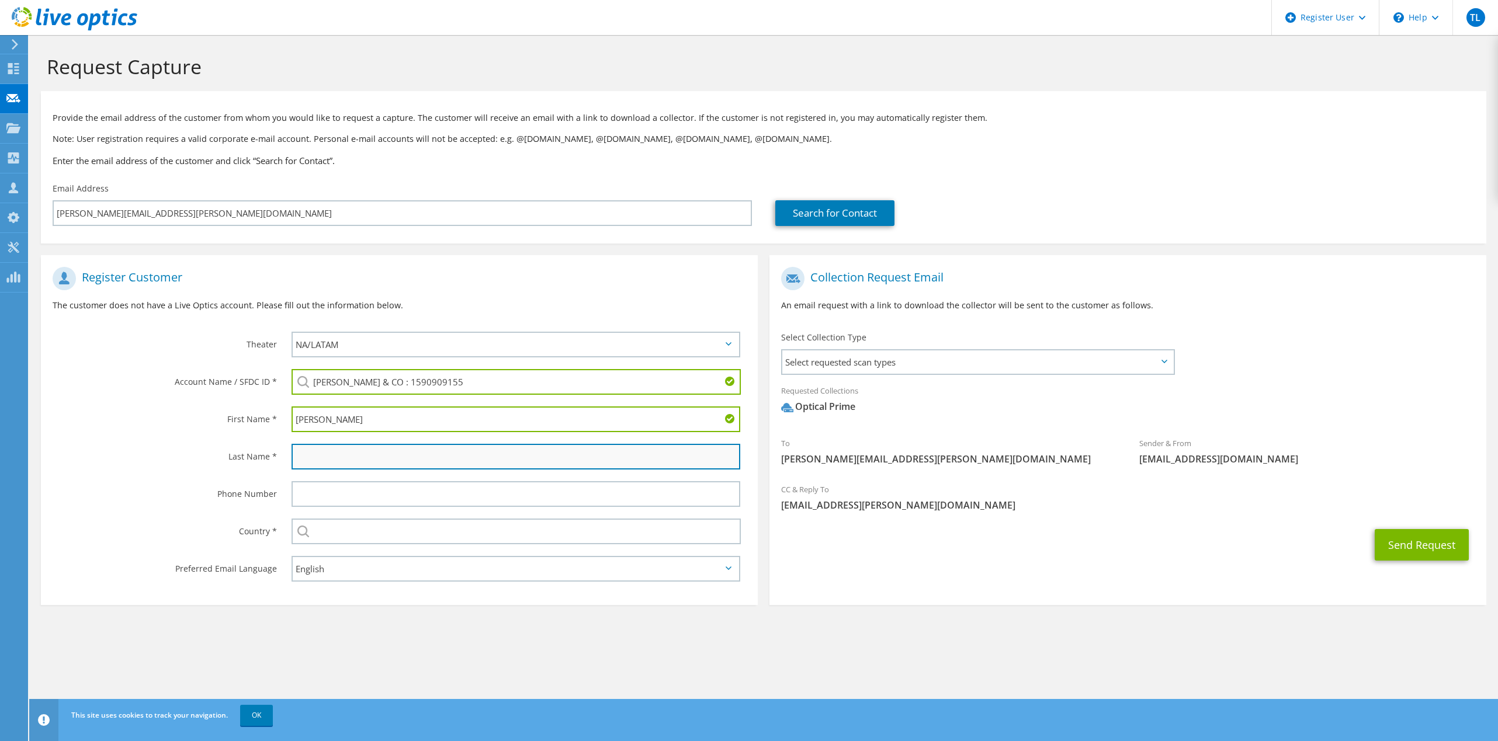
click at [354, 453] on input "text" at bounding box center [516, 457] width 449 height 26
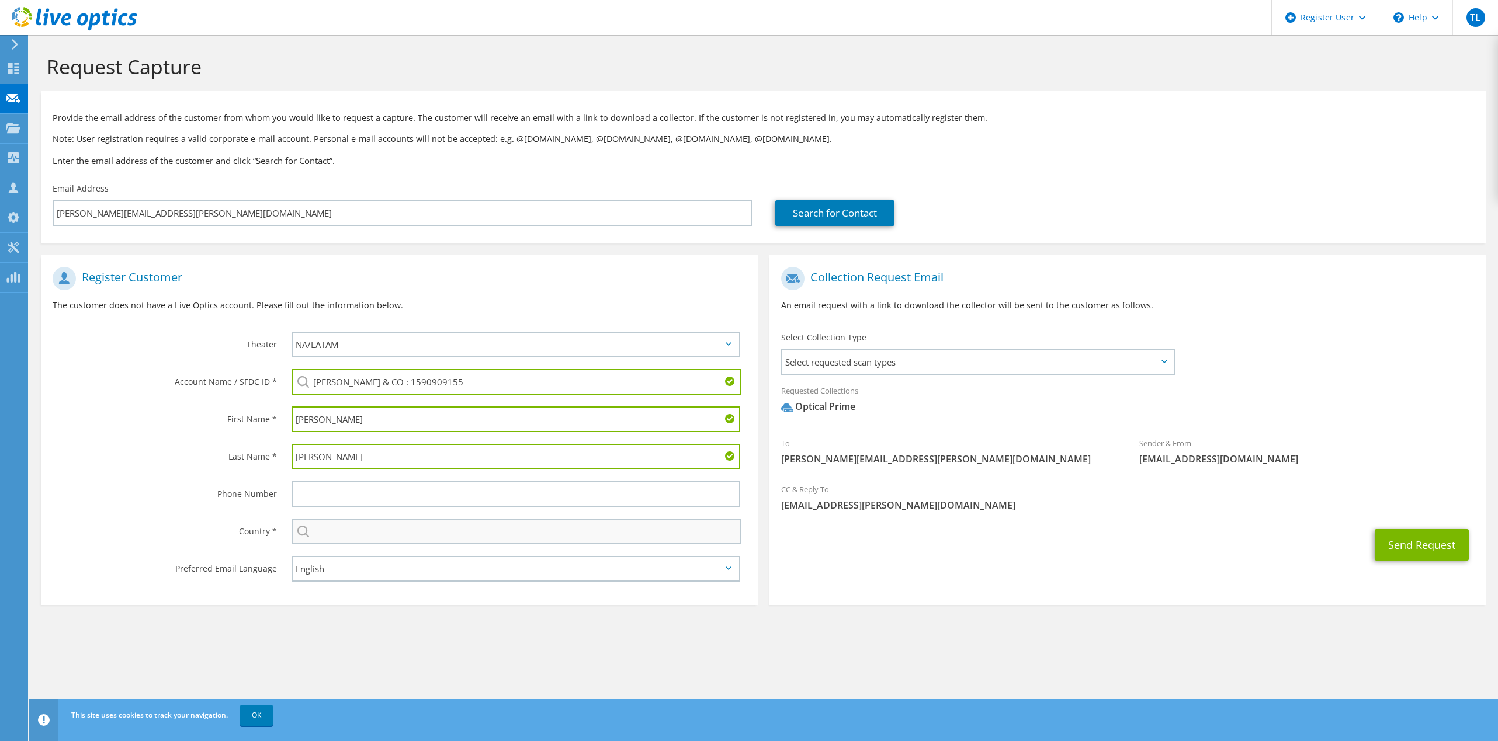
type input "Cheung"
click at [349, 539] on input "text" at bounding box center [516, 532] width 449 height 26
type input "United States"
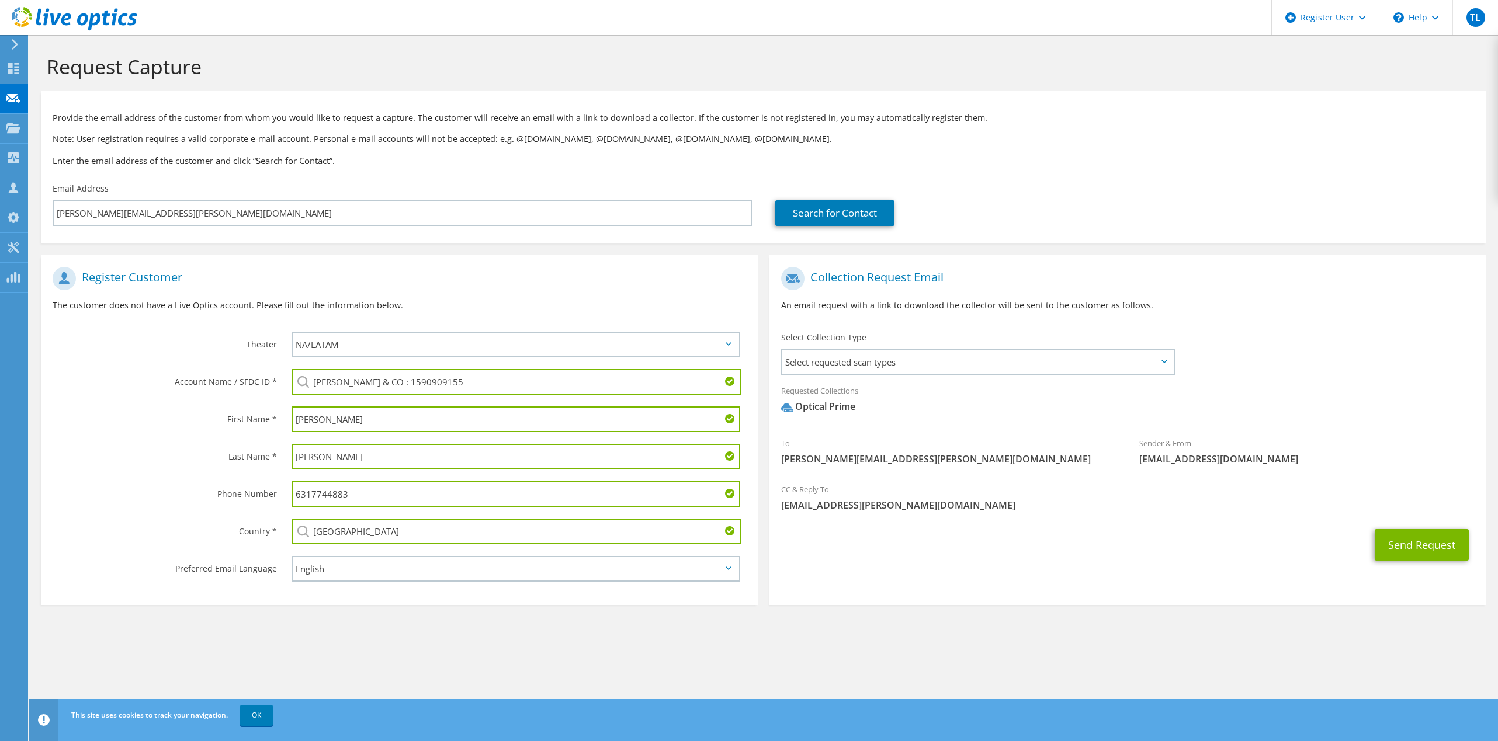
drag, startPoint x: 380, startPoint y: 498, endPoint x: 47, endPoint y: 483, distance: 333.4
click at [48, 483] on div "Phone Number 6317744883" at bounding box center [399, 494] width 717 height 37
type input "516-918-4490"
